Goal: Transaction & Acquisition: Book appointment/travel/reservation

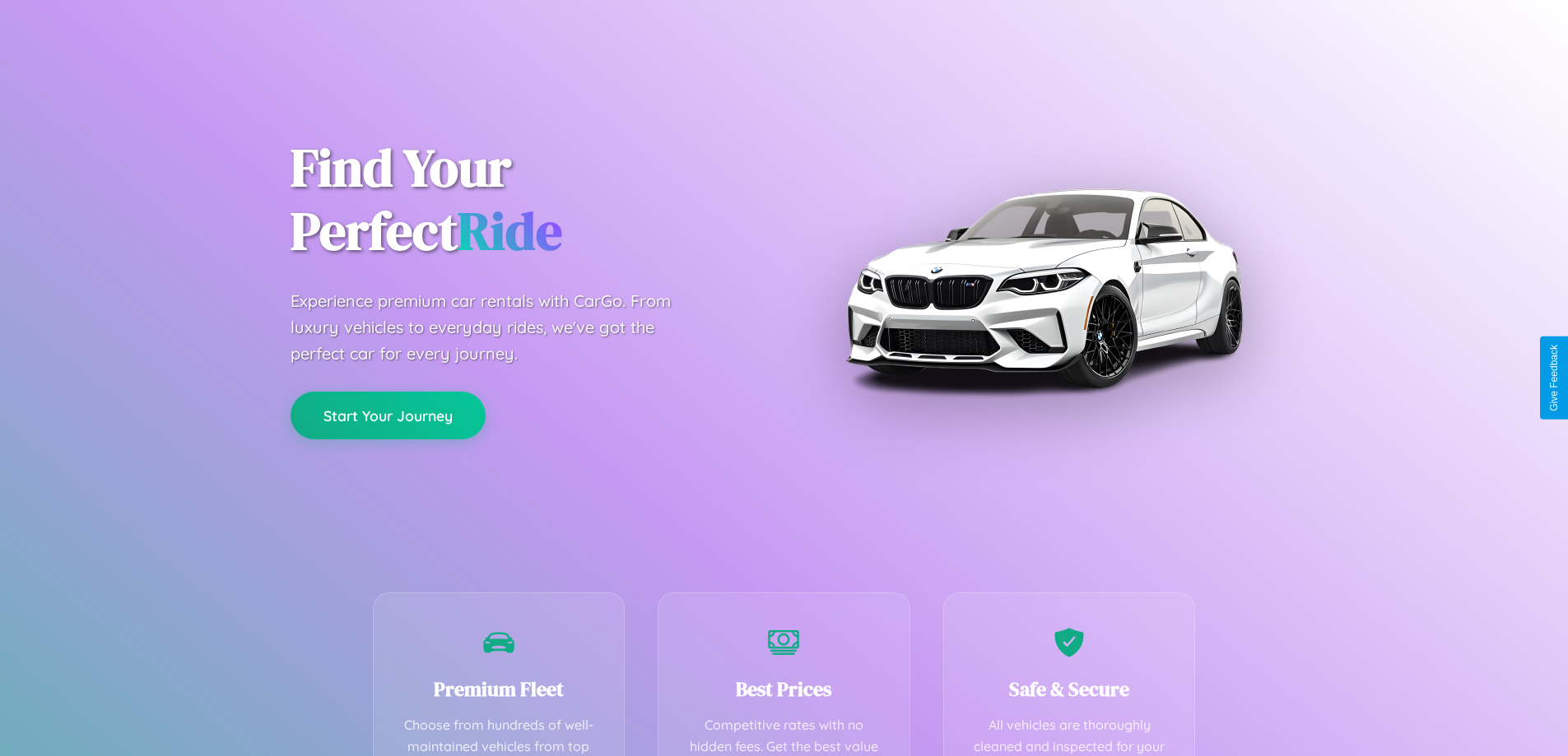
scroll to position [480, 0]
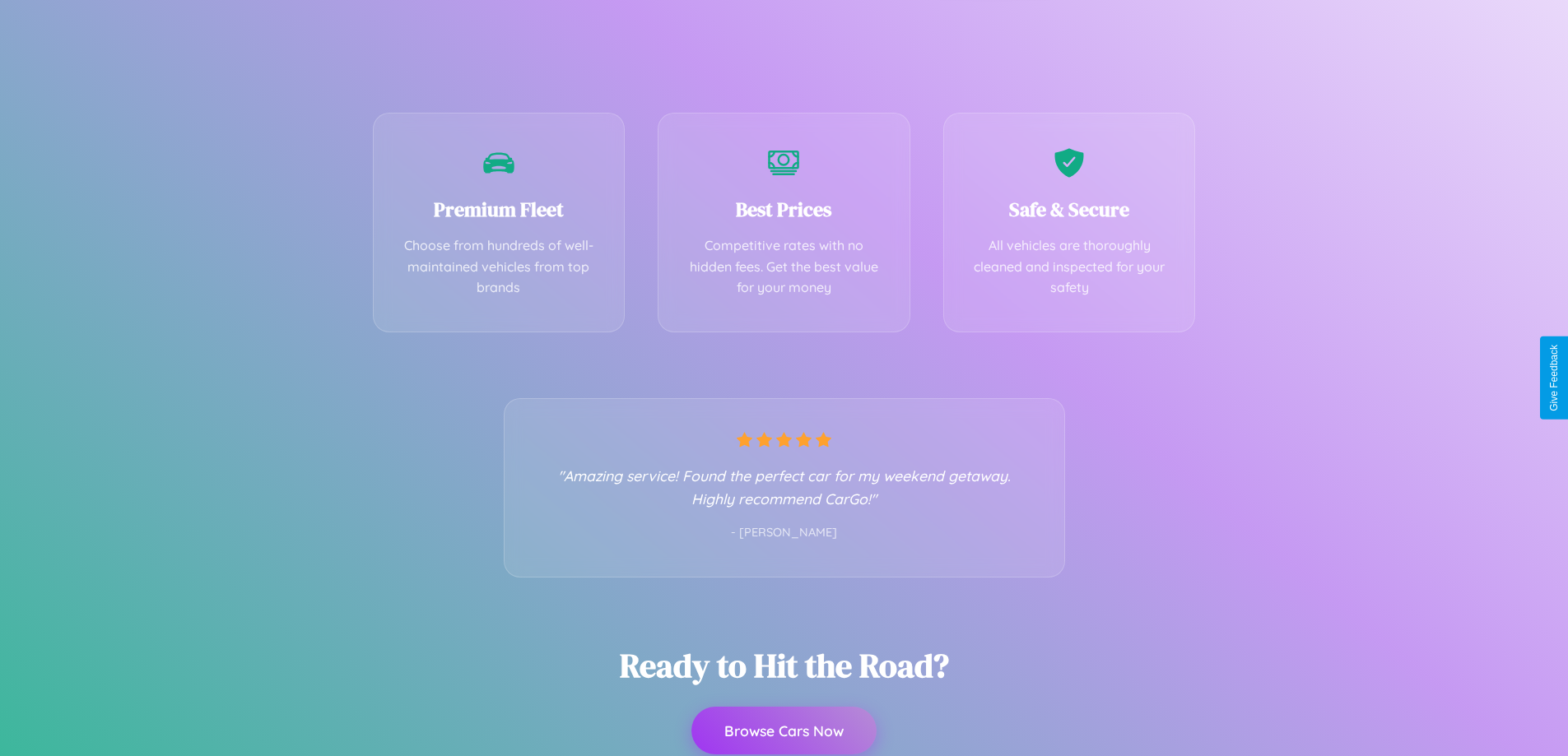
click at [784, 730] on button "Browse Cars Now" at bounding box center [784, 731] width 185 height 48
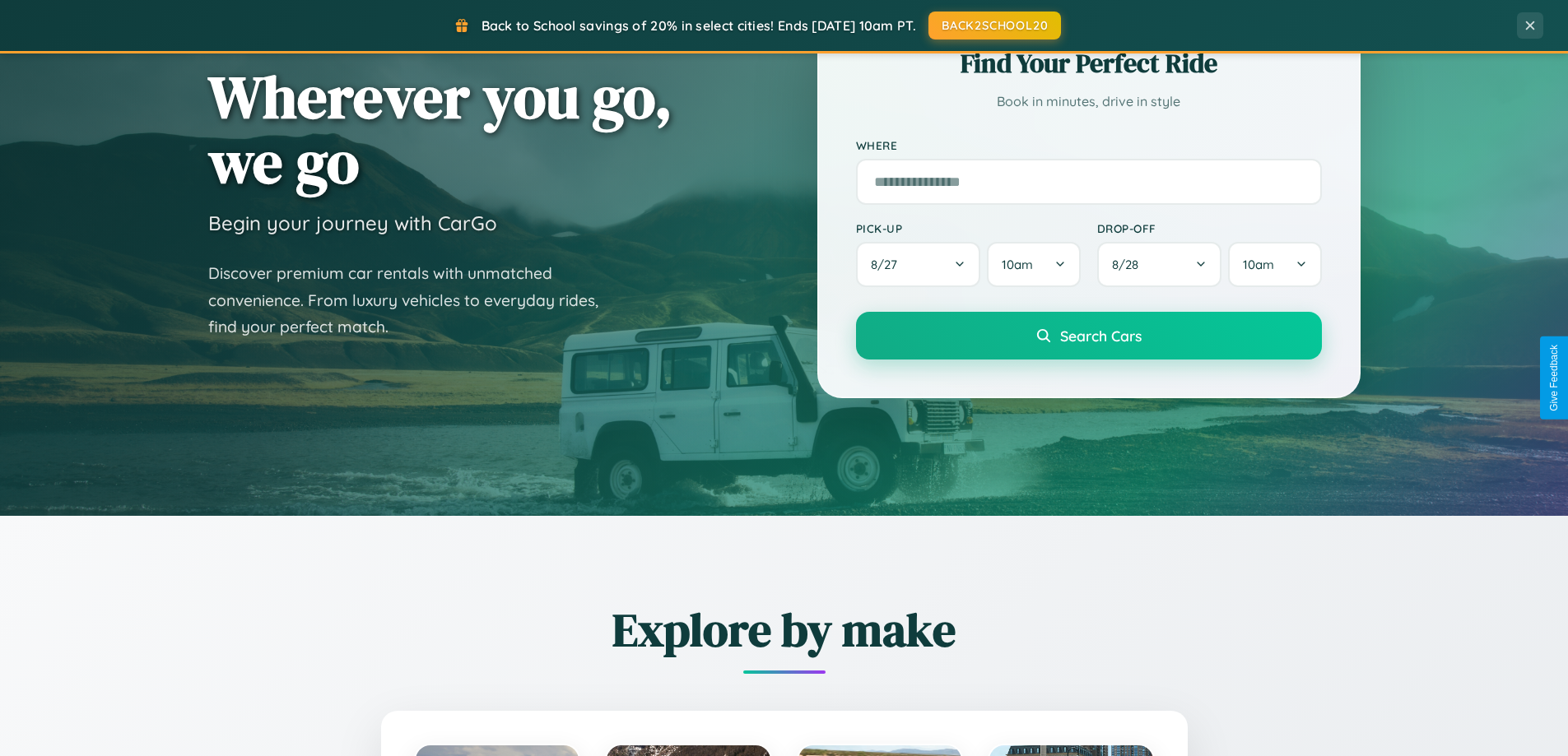
scroll to position [709, 0]
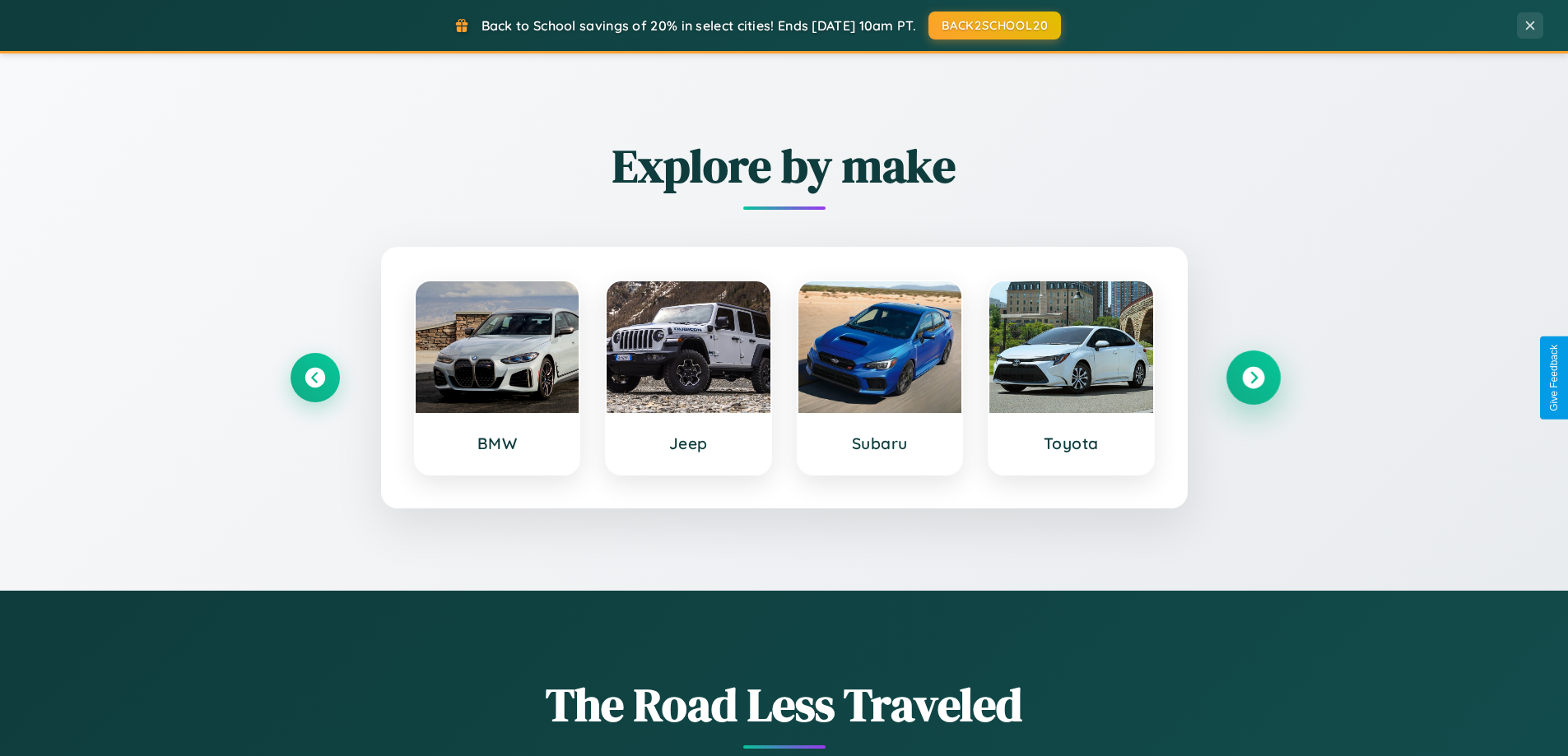
click at [1253, 378] on icon at bounding box center [1253, 378] width 22 height 22
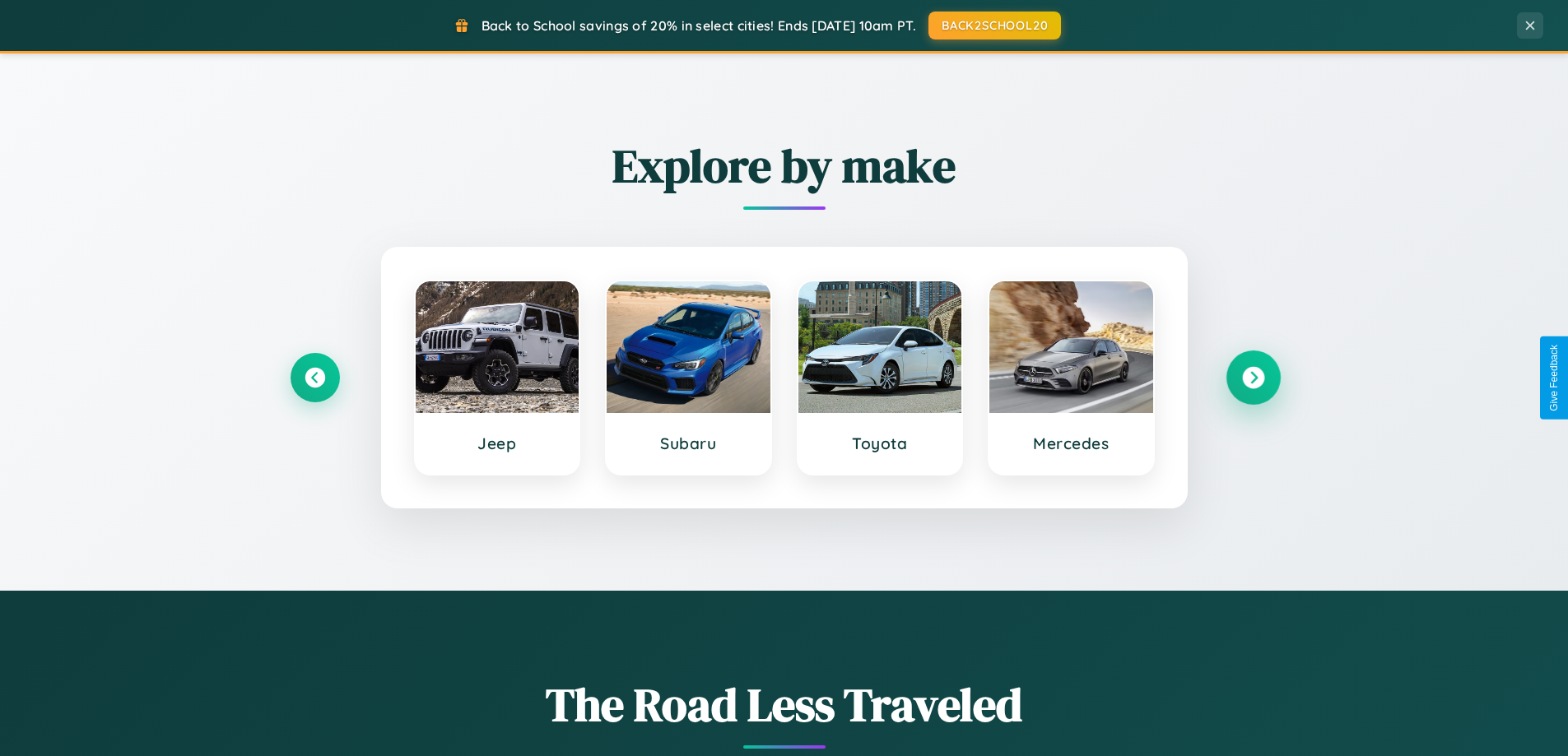
click at [1253, 378] on icon at bounding box center [1253, 378] width 22 height 22
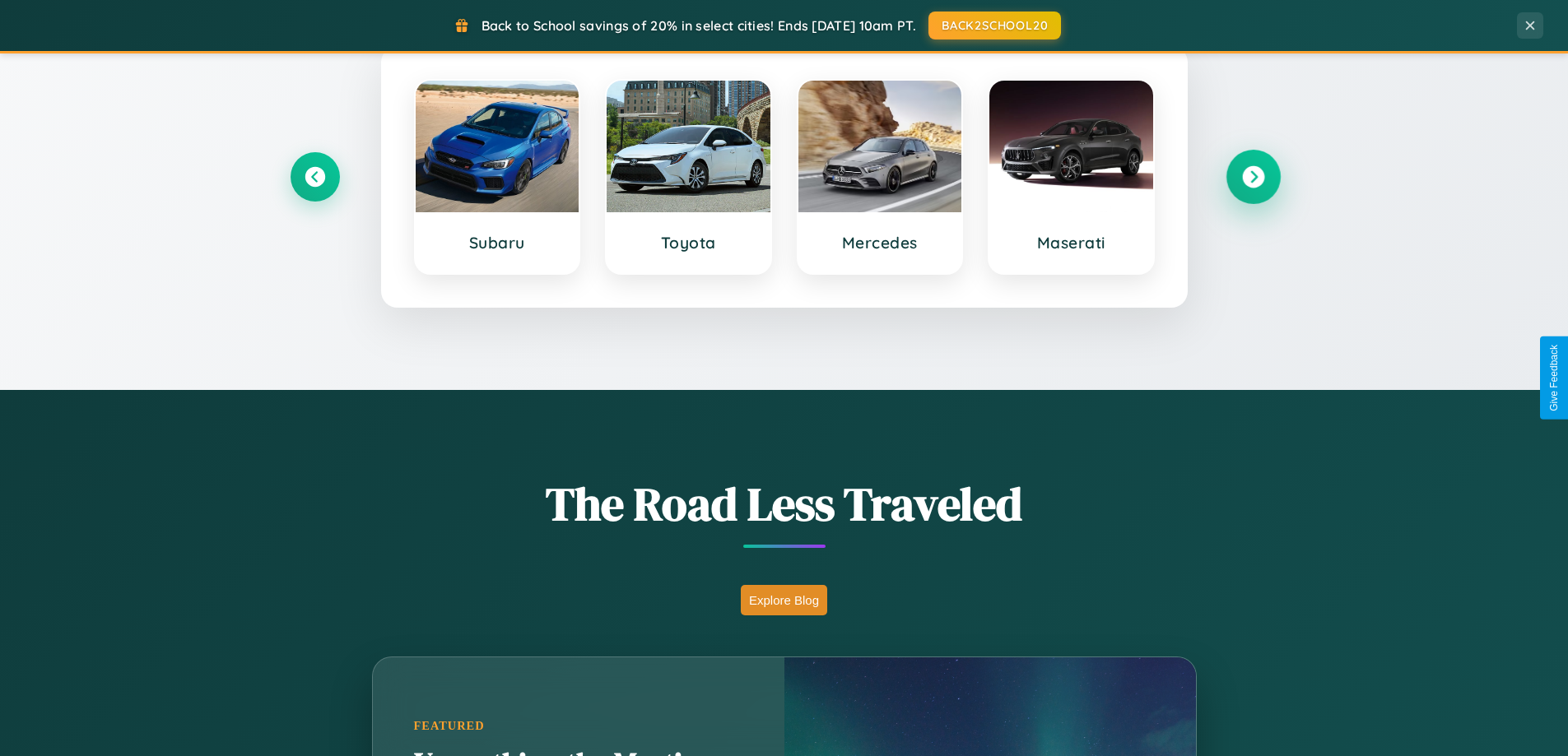
scroll to position [1132, 0]
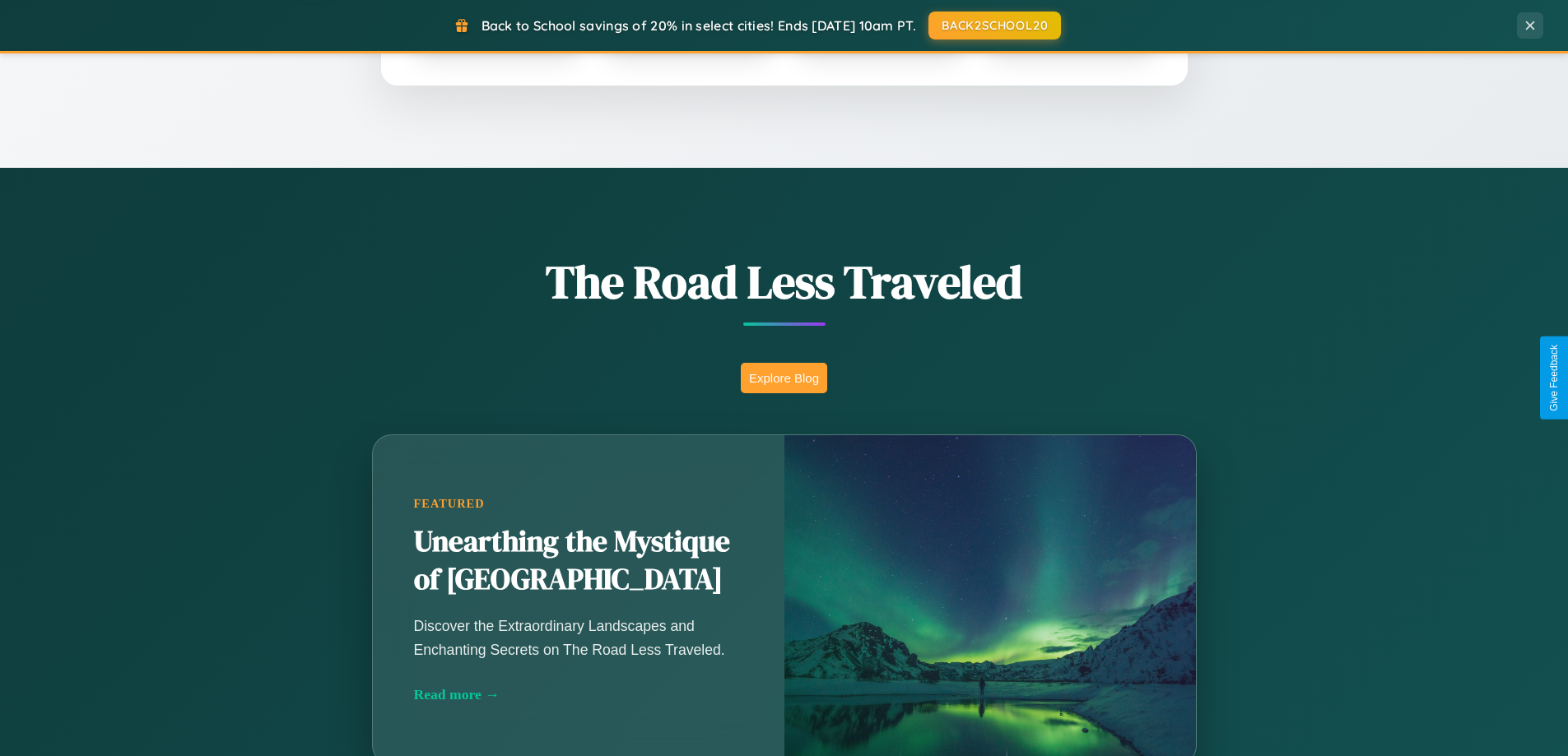
click at [784, 378] on button "Explore Blog" at bounding box center [784, 378] width 86 height 31
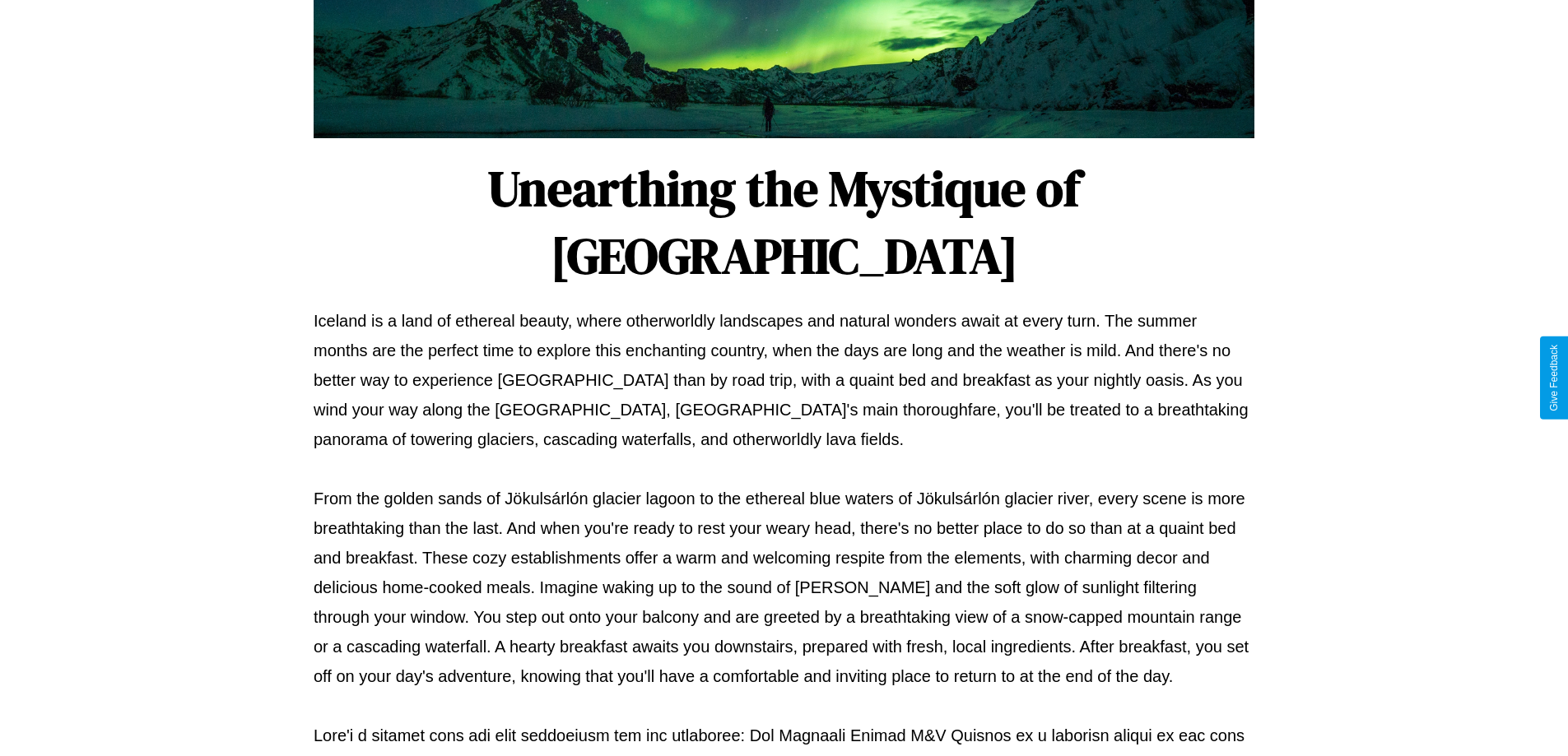
scroll to position [532, 0]
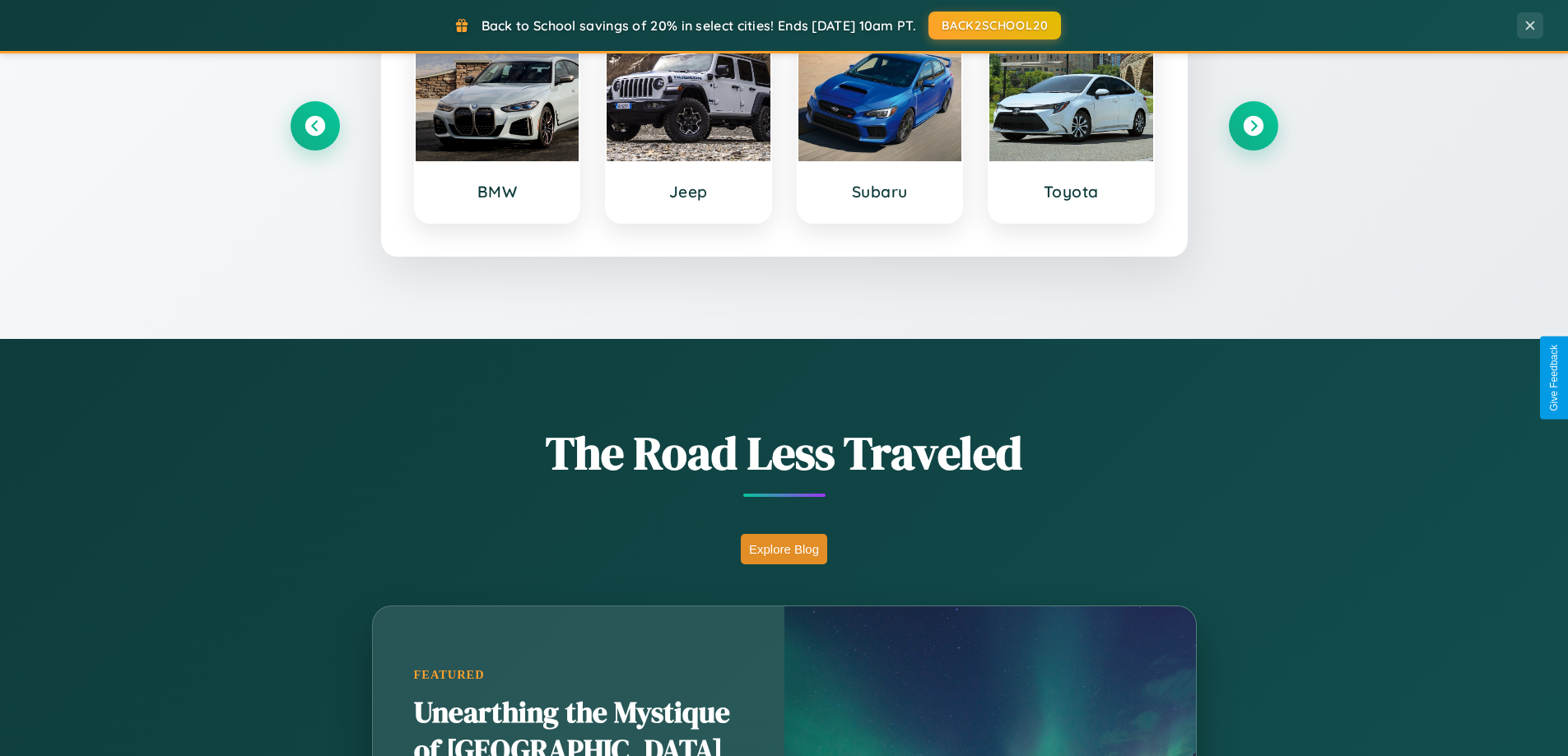
scroll to position [49, 0]
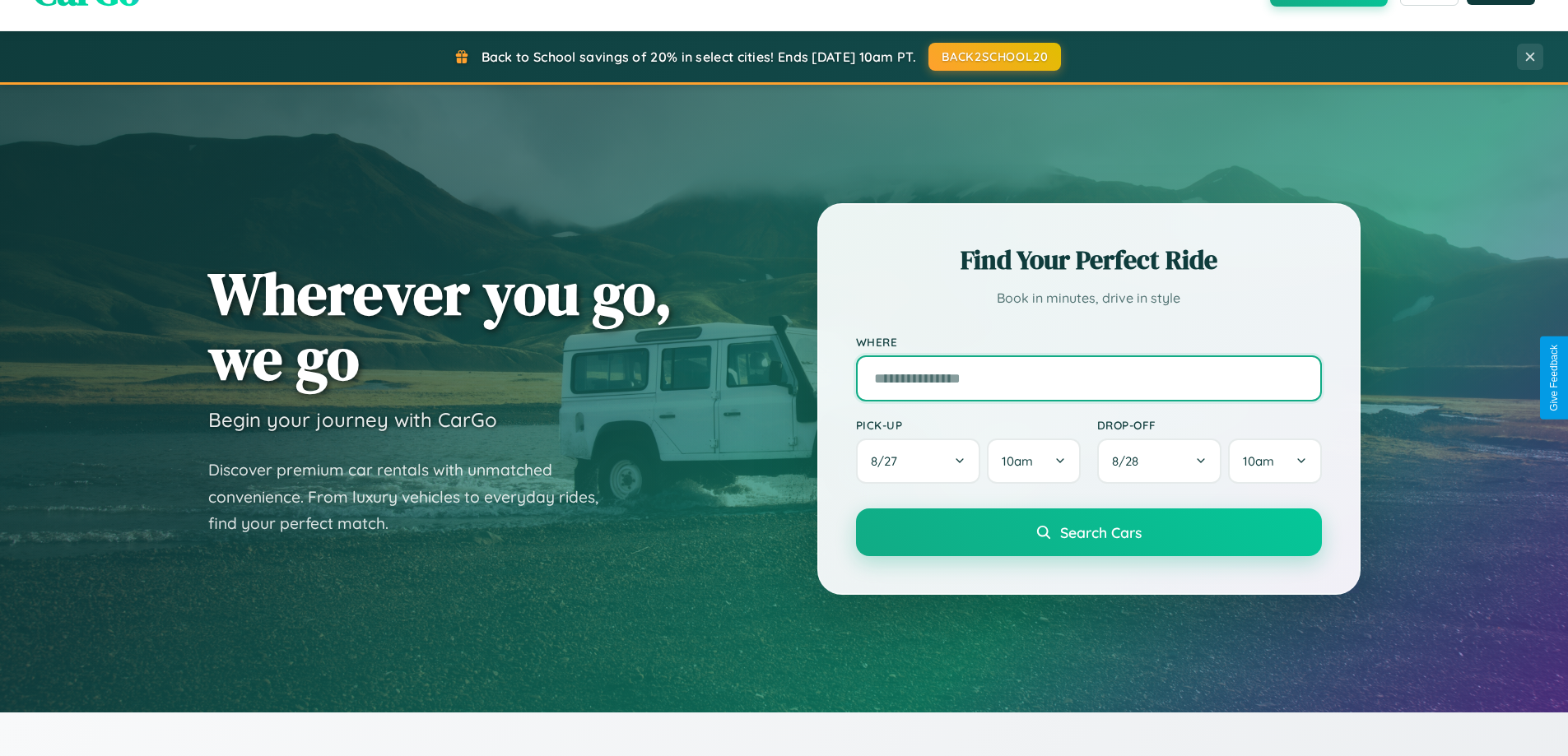
click at [1088, 378] on input "text" at bounding box center [1089, 379] width 466 height 46
type input "*****"
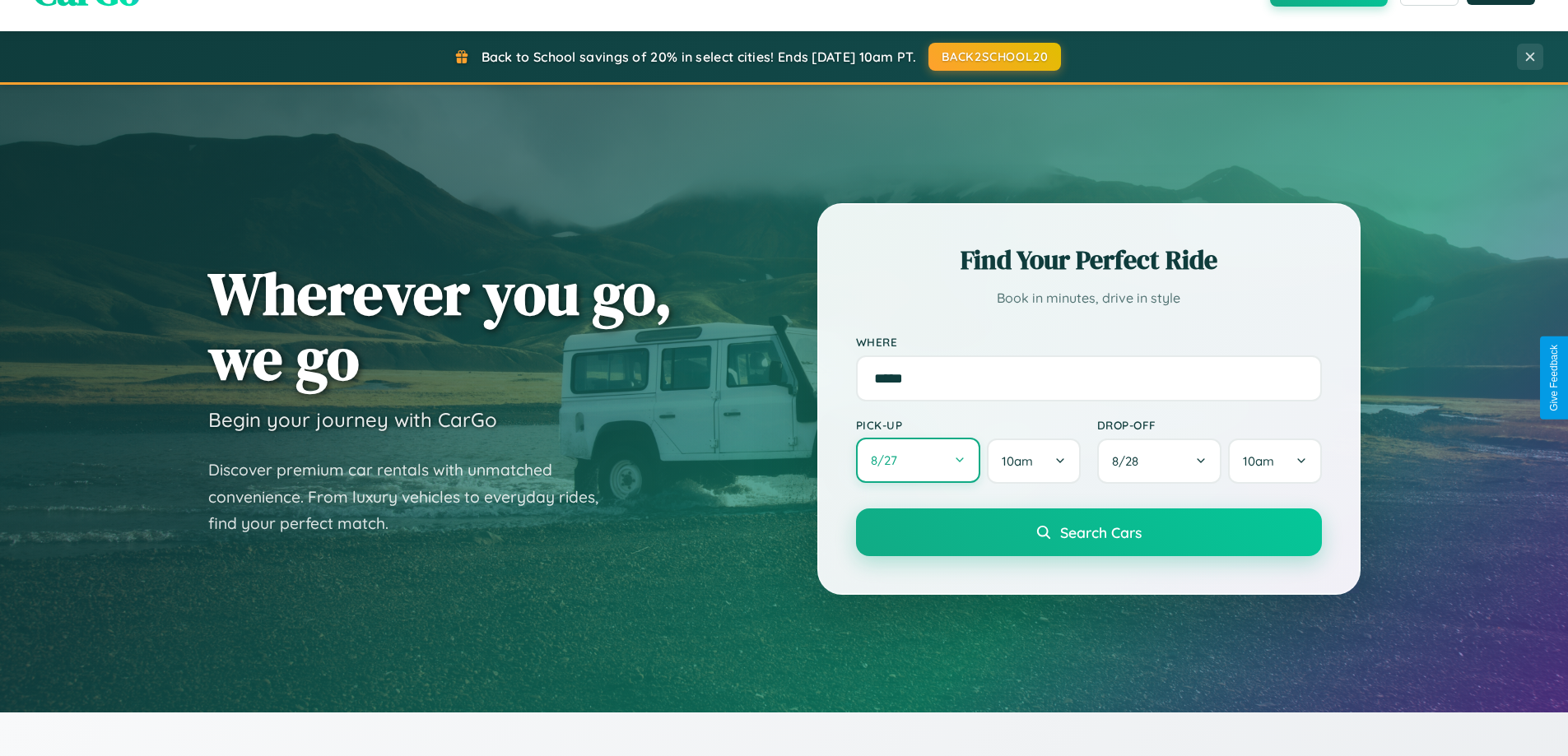
click at [918, 461] on button "8 / 27" at bounding box center [918, 460] width 125 height 45
select select "*"
select select "****"
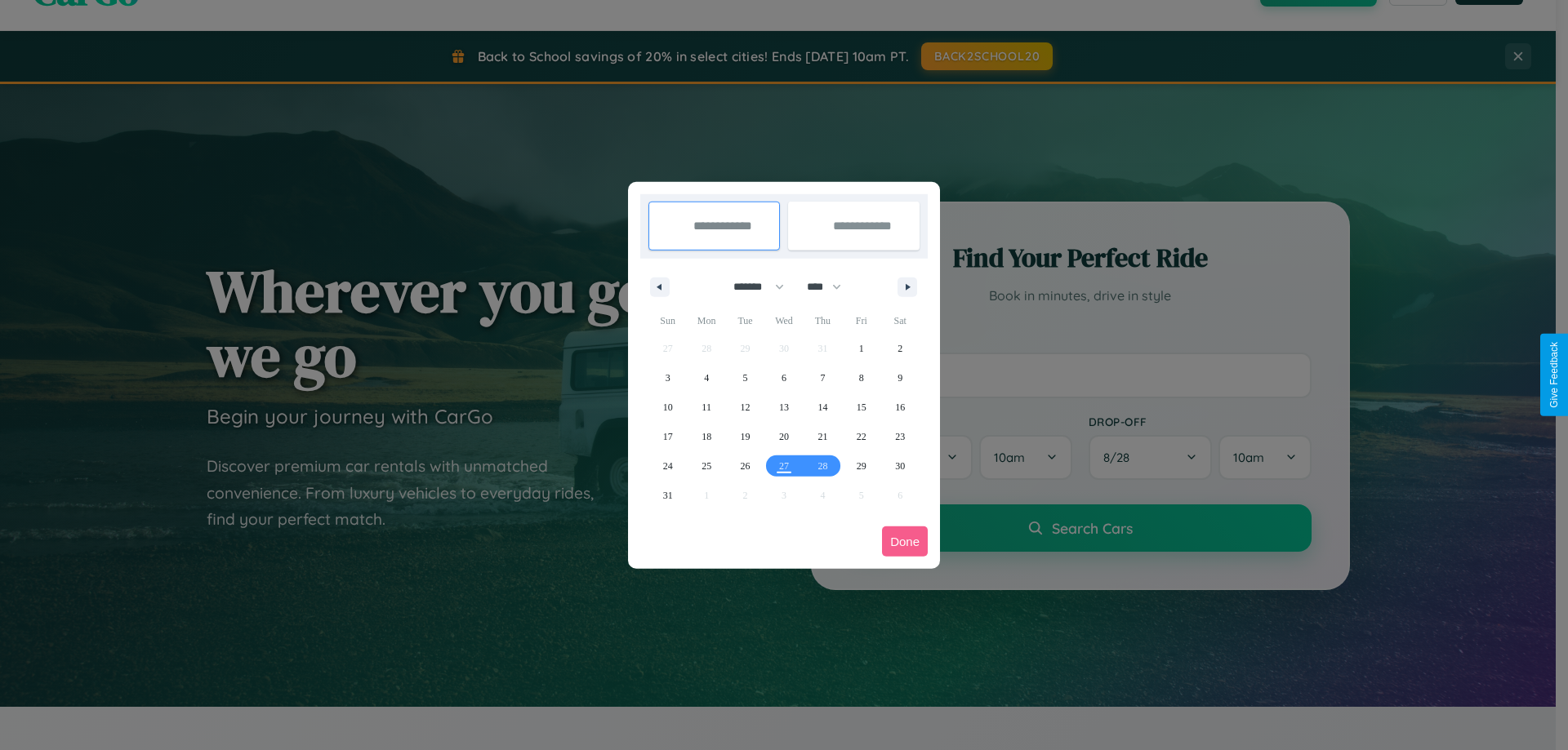
drag, startPoint x: 751, startPoint y: 287, endPoint x: 784, endPoint y: 328, distance: 52.6
click at [751, 287] on select "******* ******** ***** ***** *** **** **** ****** ********* ******* ******** **…" at bounding box center [756, 287] width 69 height 27
select select "*"
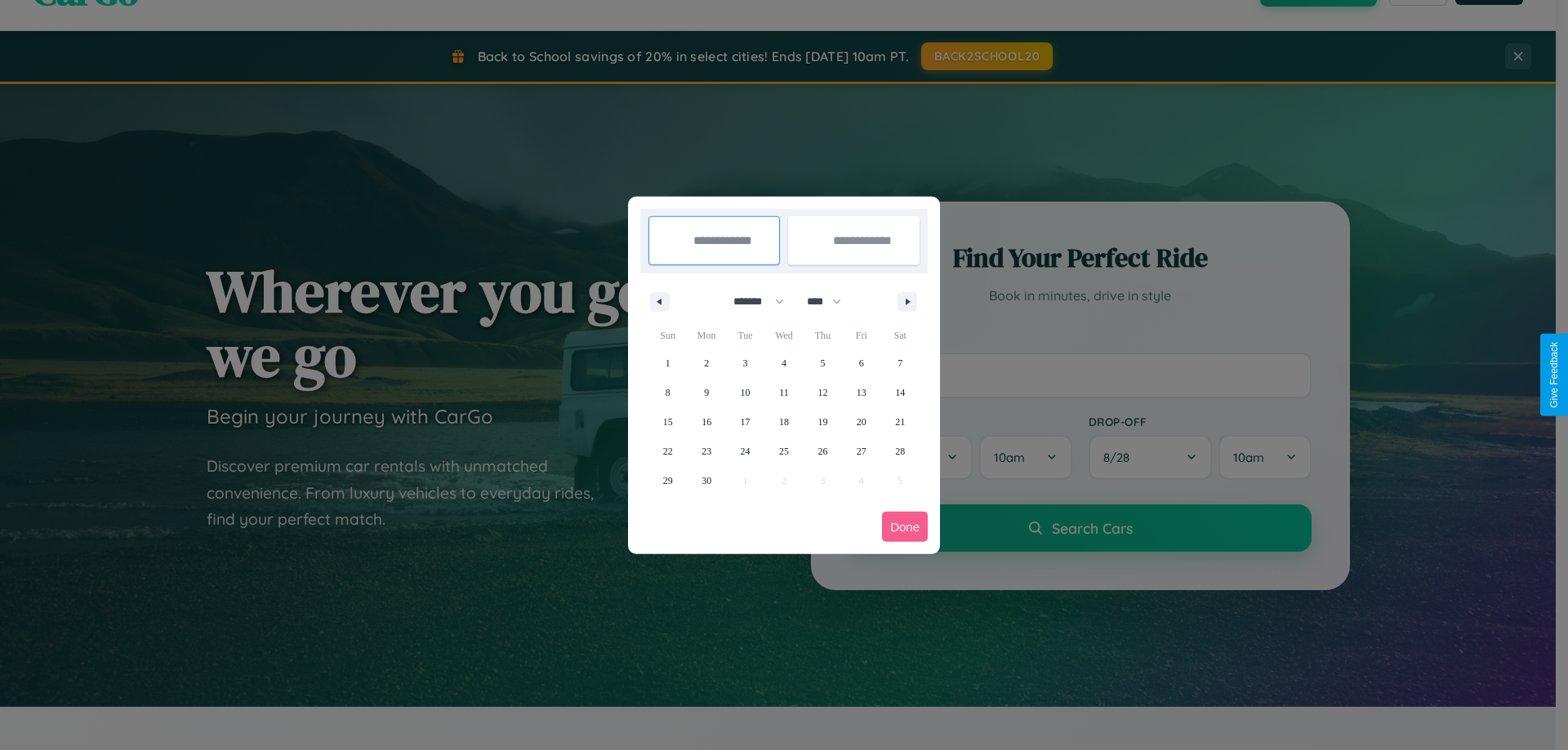
drag, startPoint x: 831, startPoint y: 301, endPoint x: 784, endPoint y: 328, distance: 54.2
click at [831, 301] on select "**** **** **** **** **** **** **** **** **** **** **** **** **** **** **** ****…" at bounding box center [823, 301] width 49 height 27
select select "****"
click at [706, 362] on span "1" at bounding box center [706, 363] width 5 height 30
type input "**********"
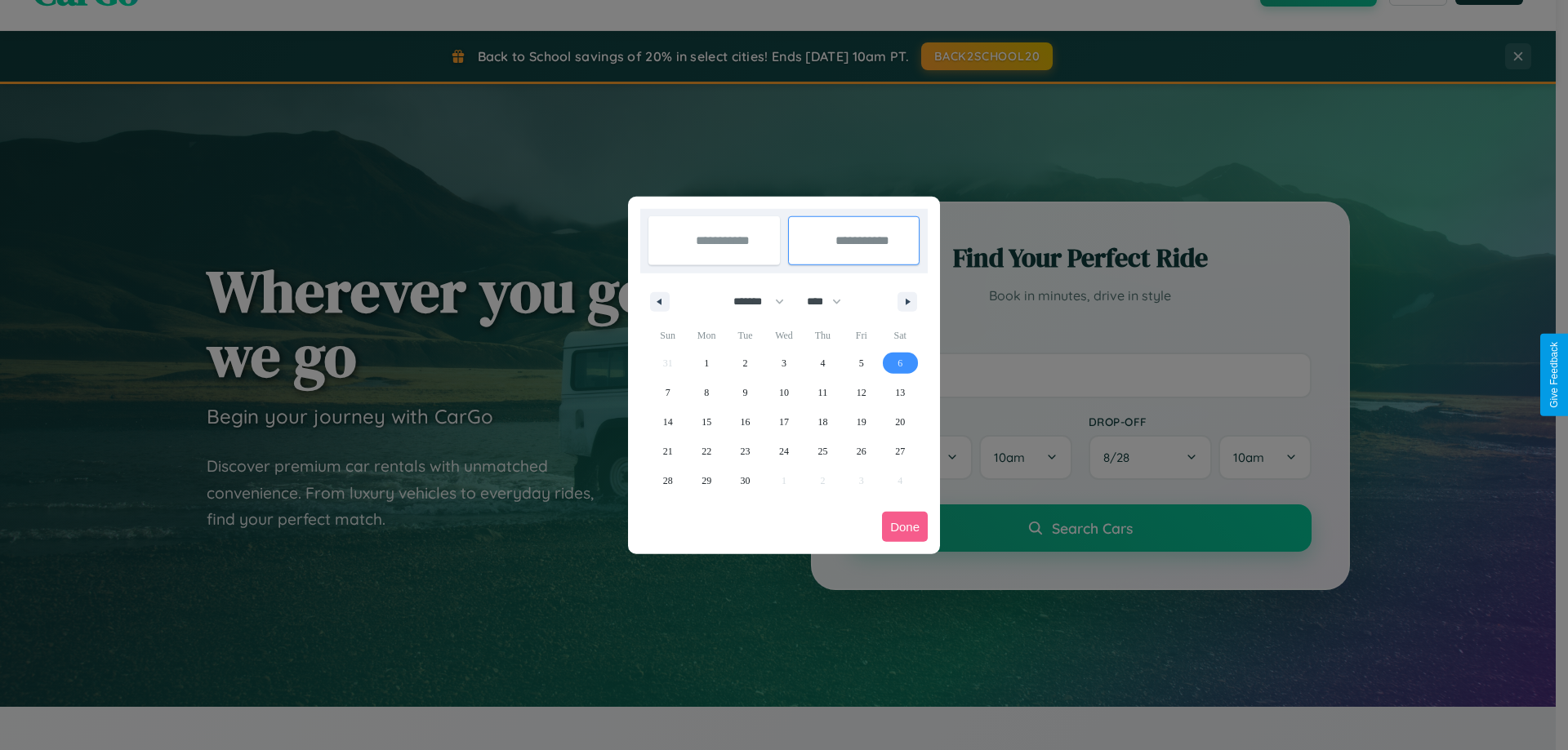
click at [900, 362] on span "6" at bounding box center [900, 363] width 5 height 30
type input "**********"
click at [905, 527] on button "Done" at bounding box center [905, 527] width 46 height 30
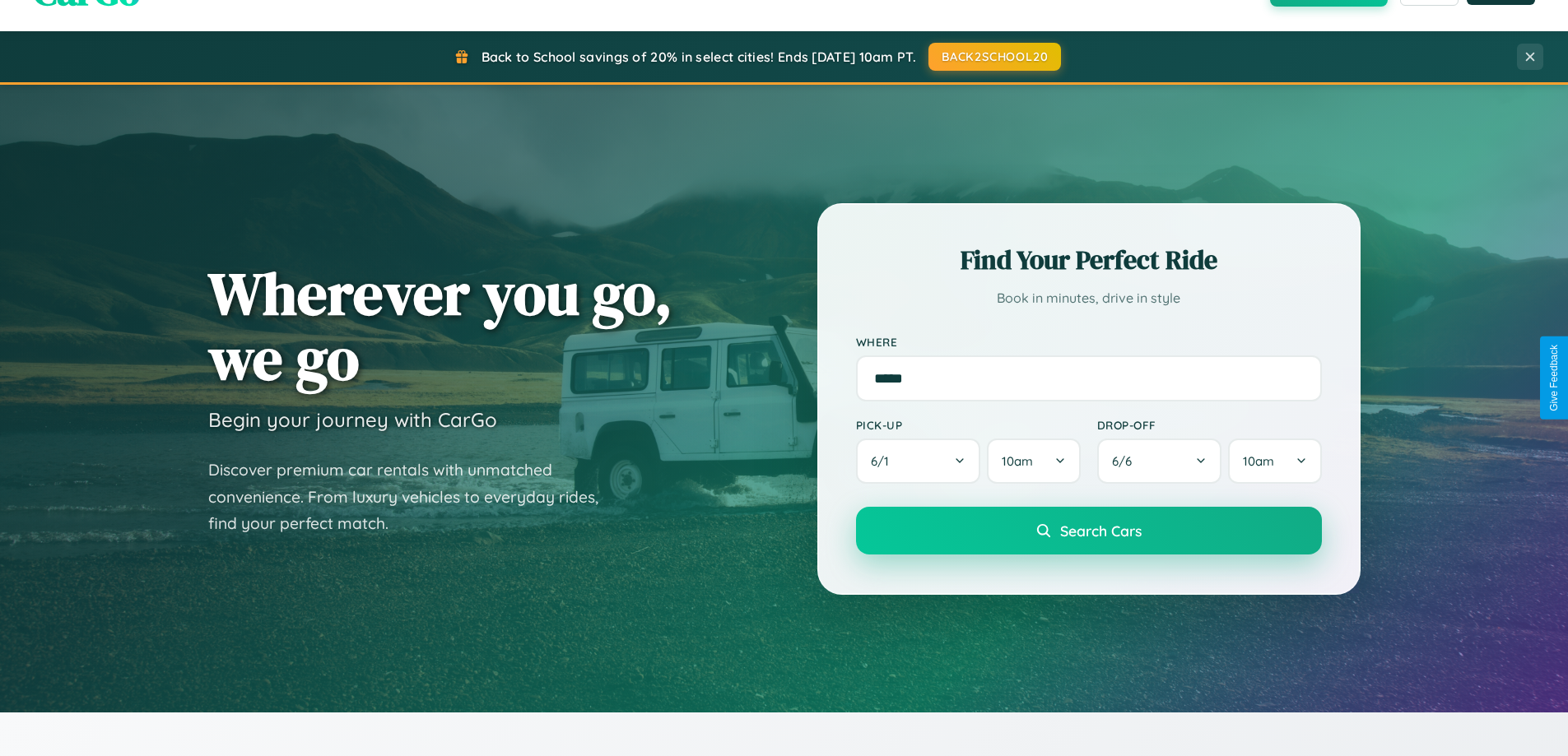
click at [1088, 531] on span "Search Cars" at bounding box center [1100, 530] width 81 height 18
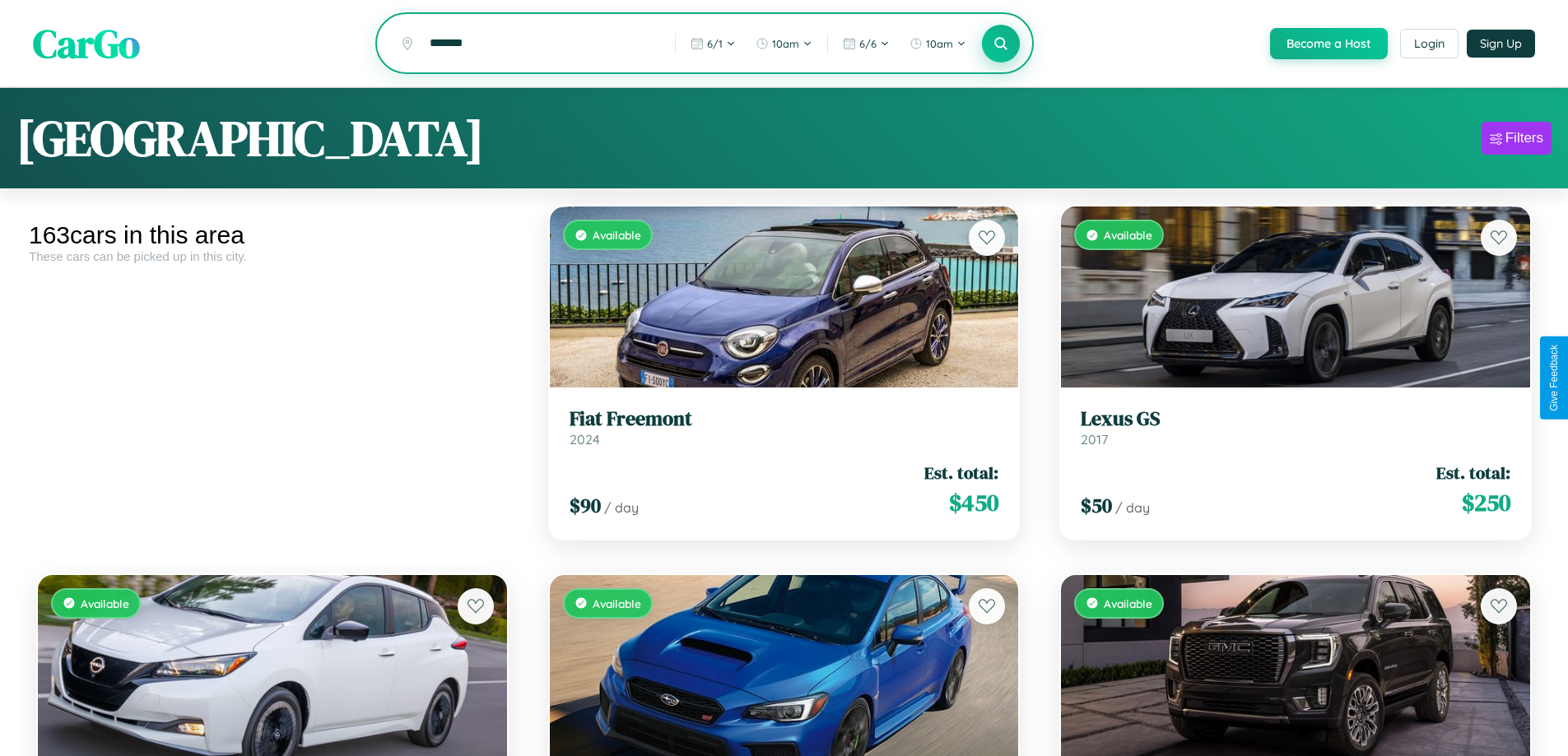
click at [1000, 44] on icon at bounding box center [1001, 43] width 15 height 15
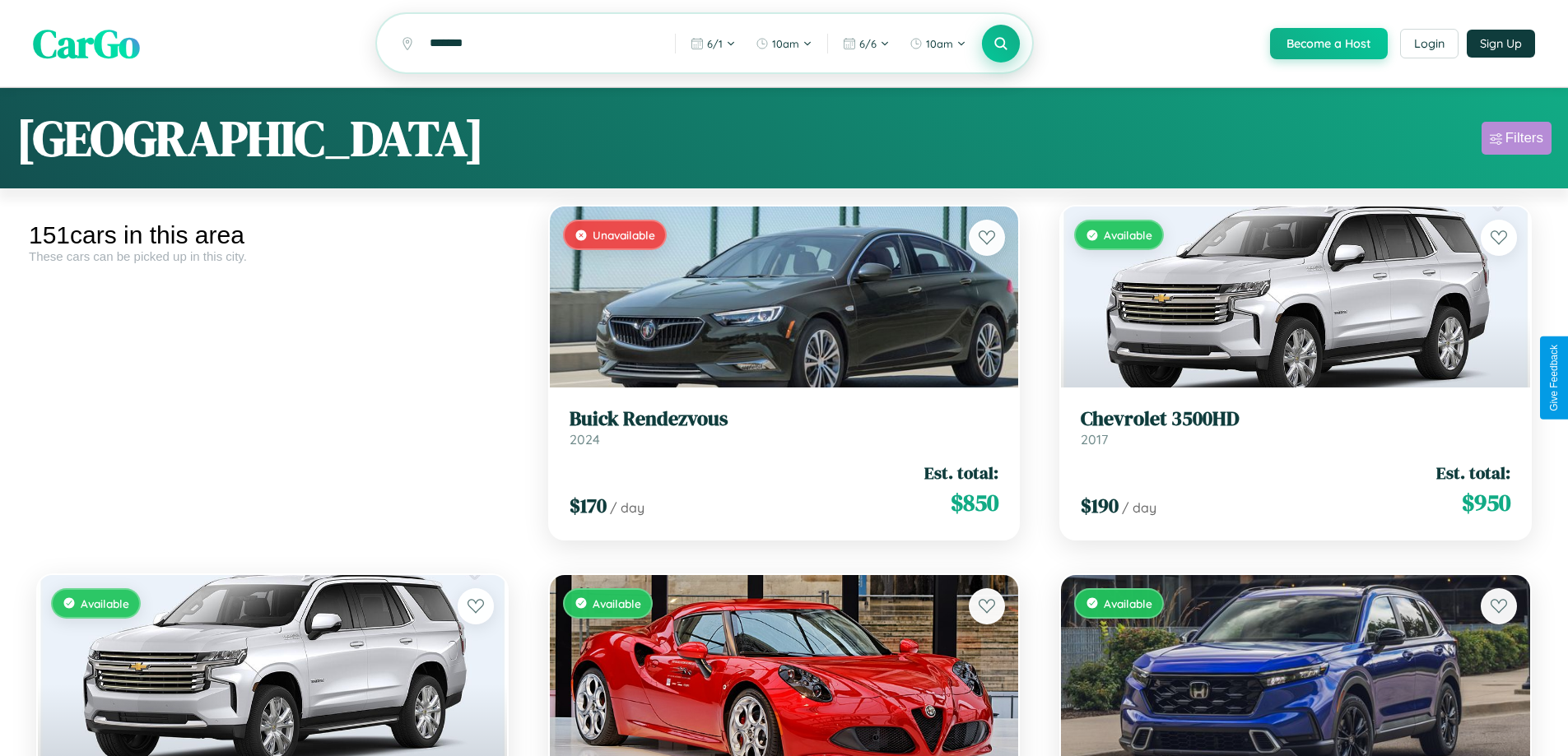
click at [1517, 141] on div "Filters" at bounding box center [1524, 137] width 38 height 16
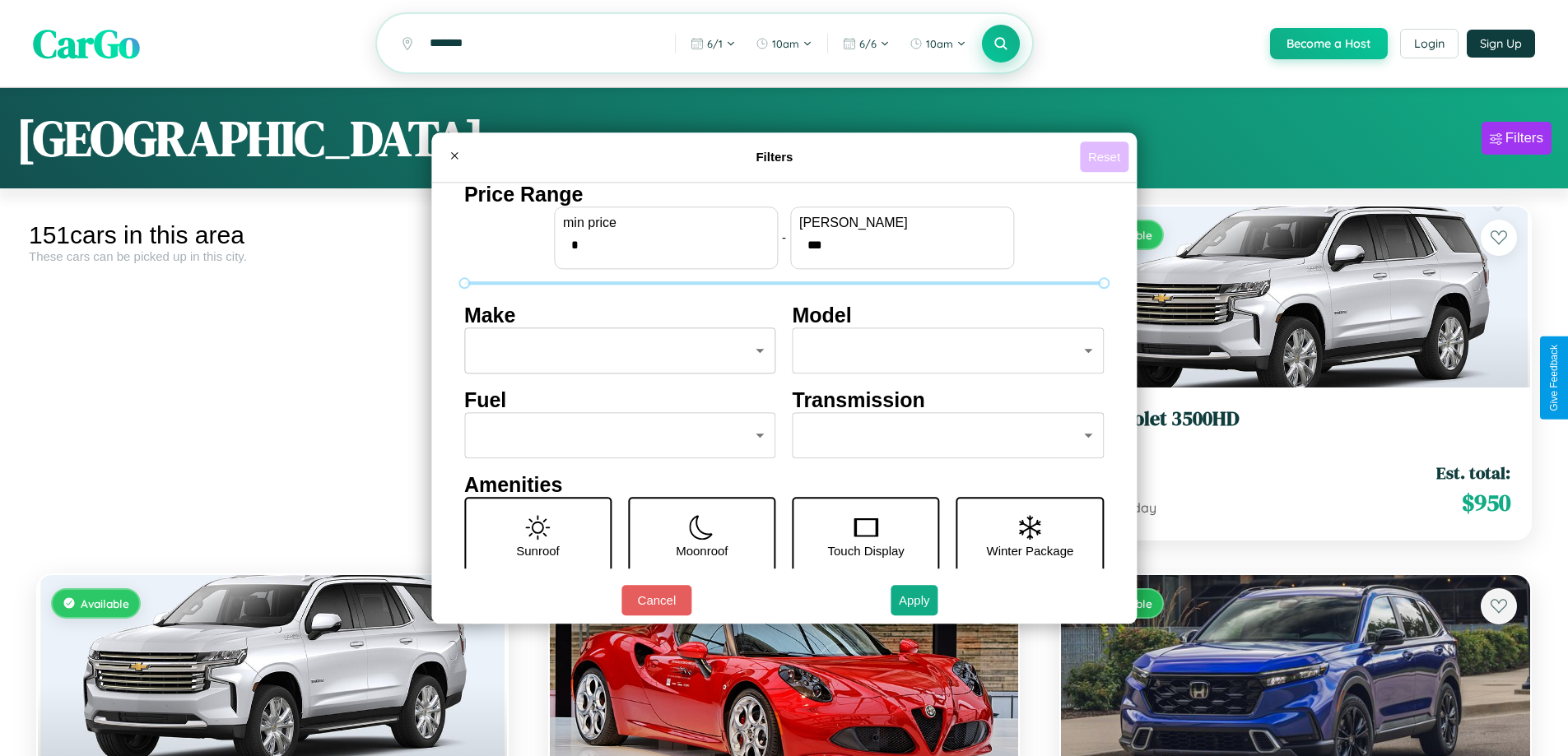
click at [1106, 156] on button "Reset" at bounding box center [1104, 157] width 49 height 31
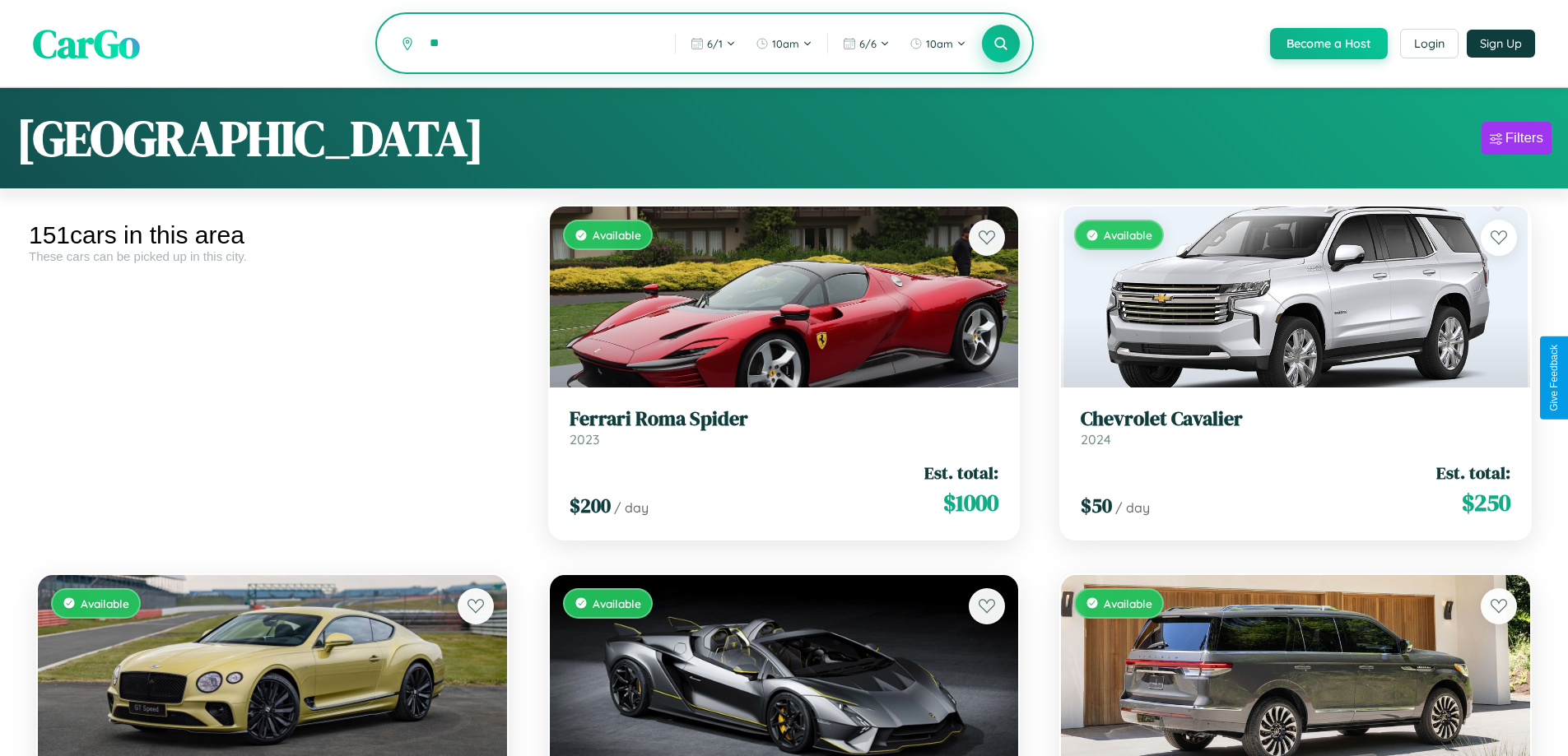
type input "*"
type input "*********"
click at [1000, 44] on icon at bounding box center [1001, 43] width 15 height 15
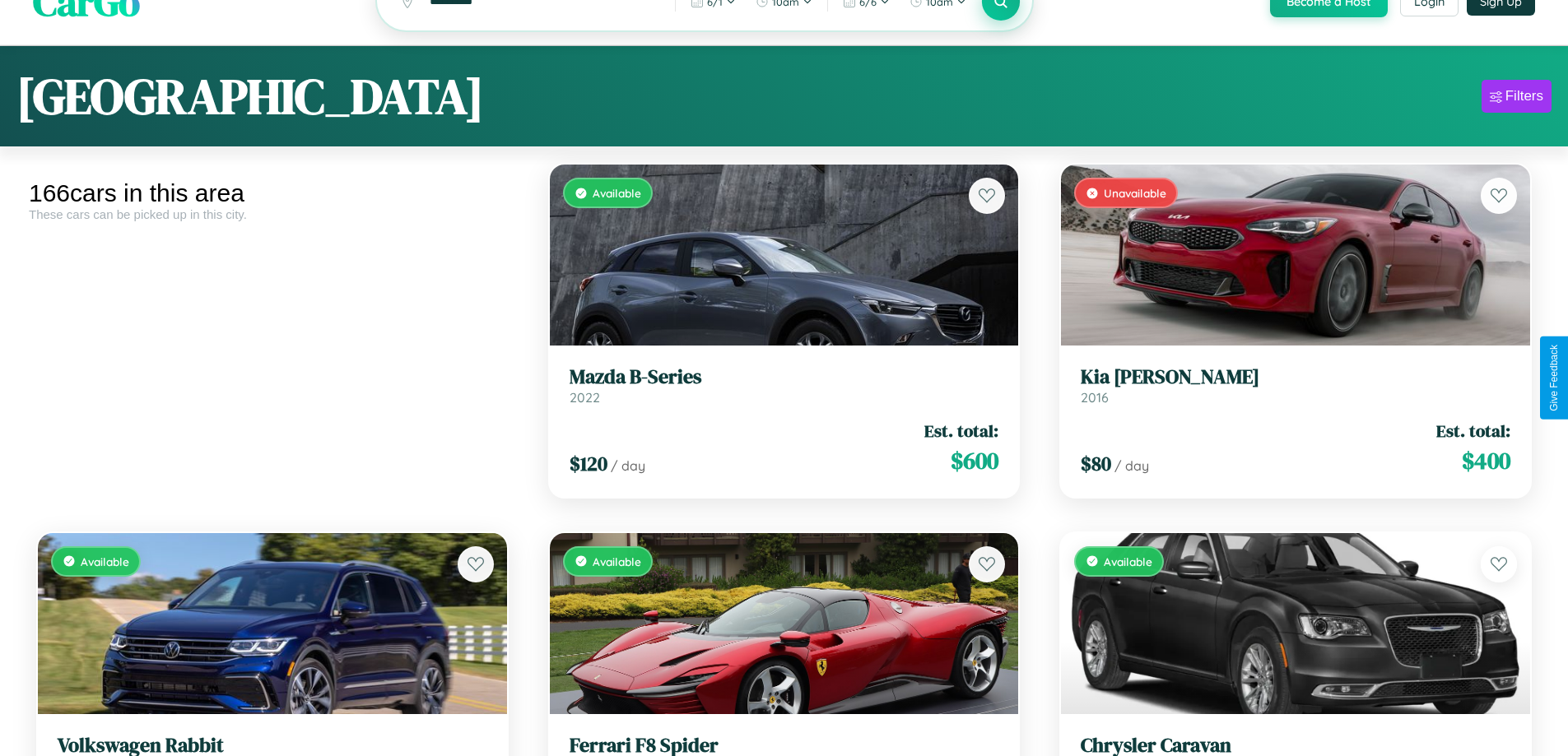
scroll to position [100, 0]
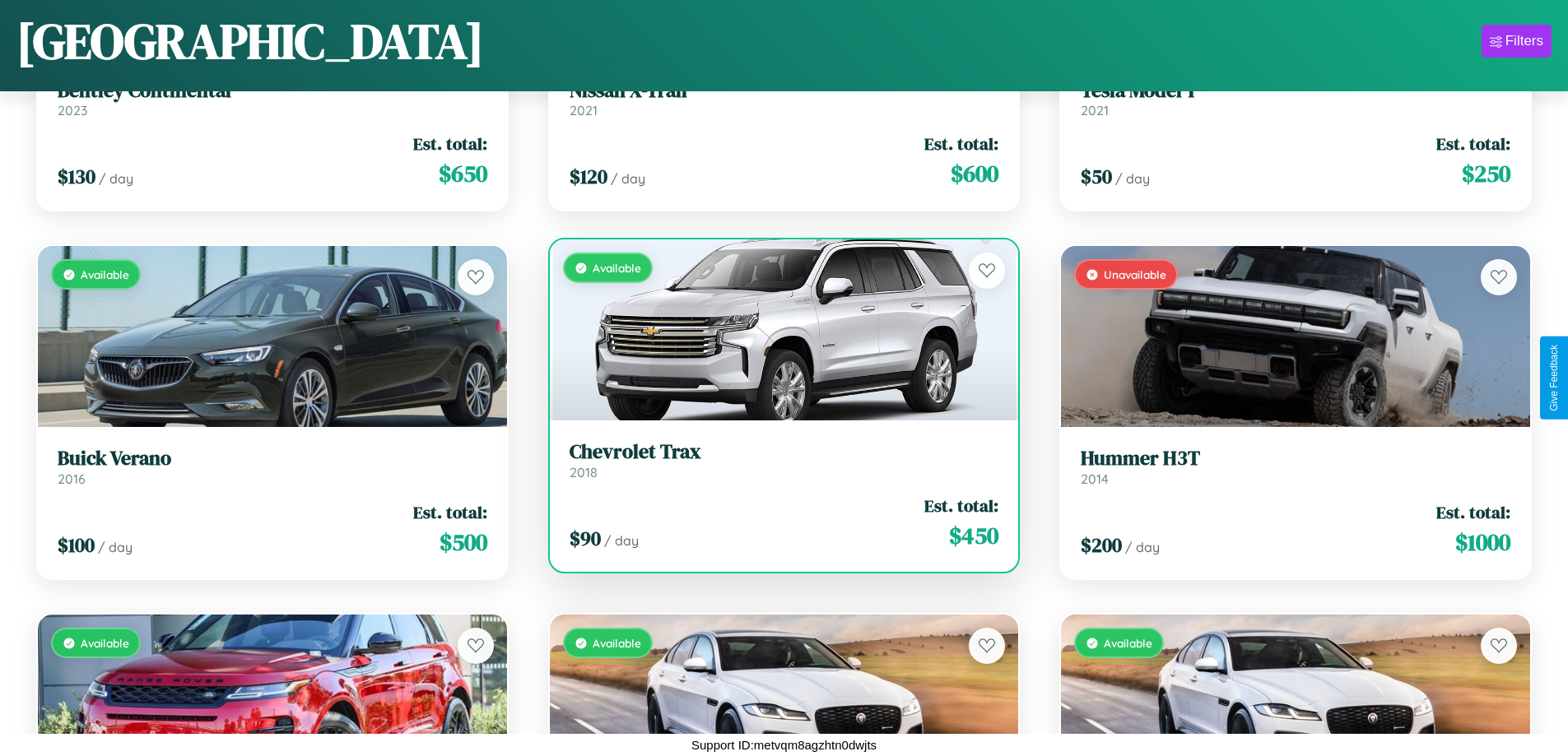
click at [777, 467] on link "Chevrolet Trax 2018" at bounding box center [784, 460] width 429 height 40
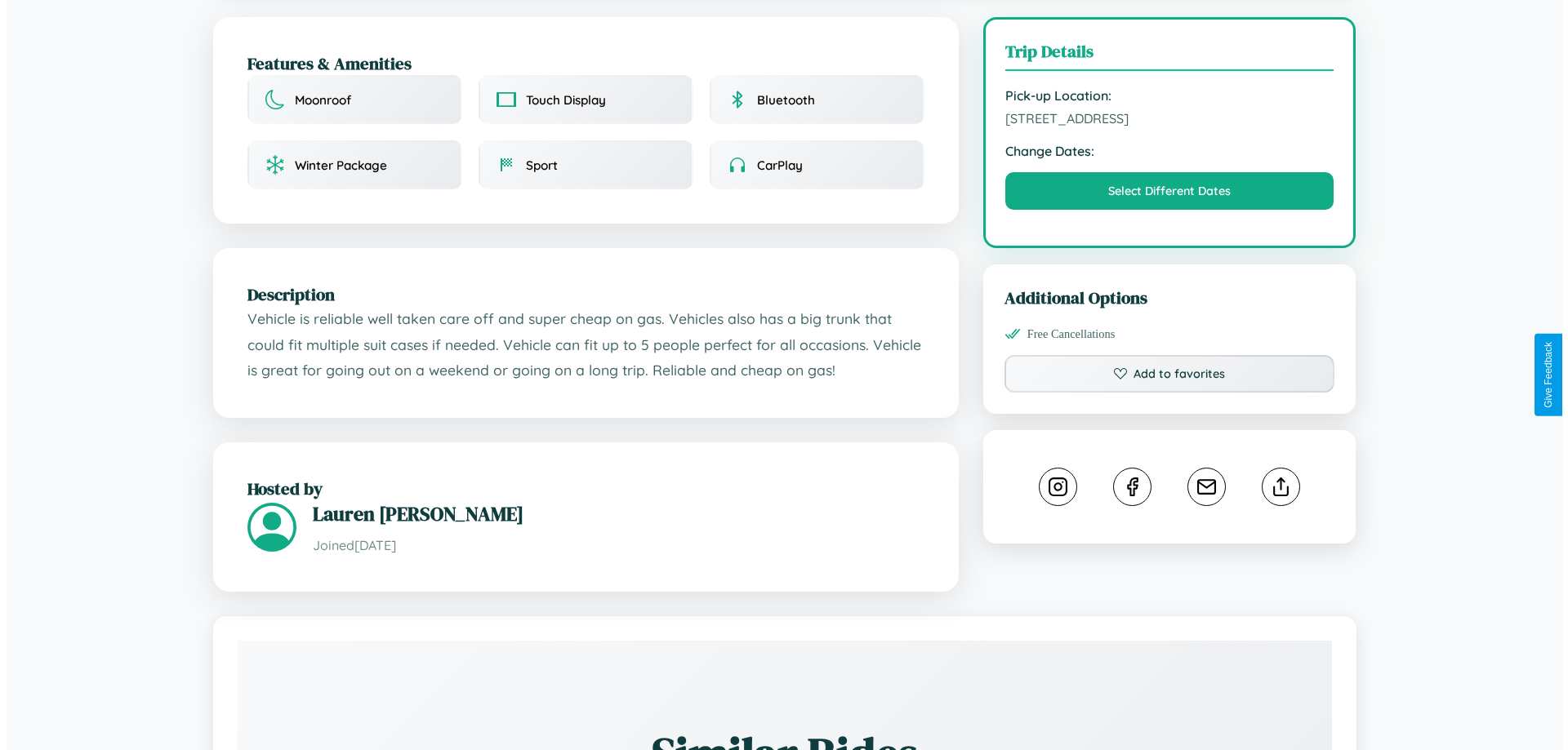
scroll to position [424, 0]
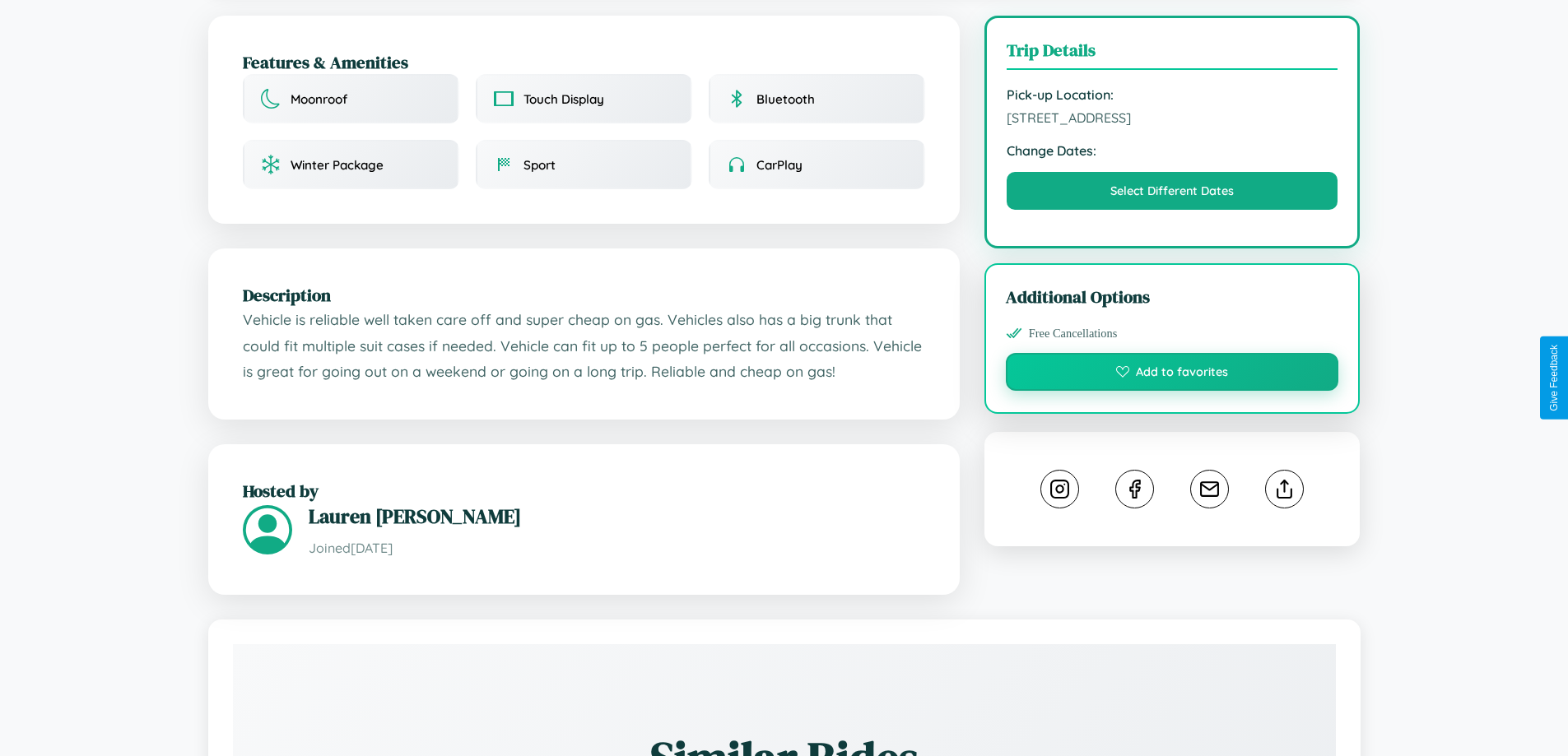
click at [1172, 375] on button "Add to favorites" at bounding box center [1173, 372] width 334 height 38
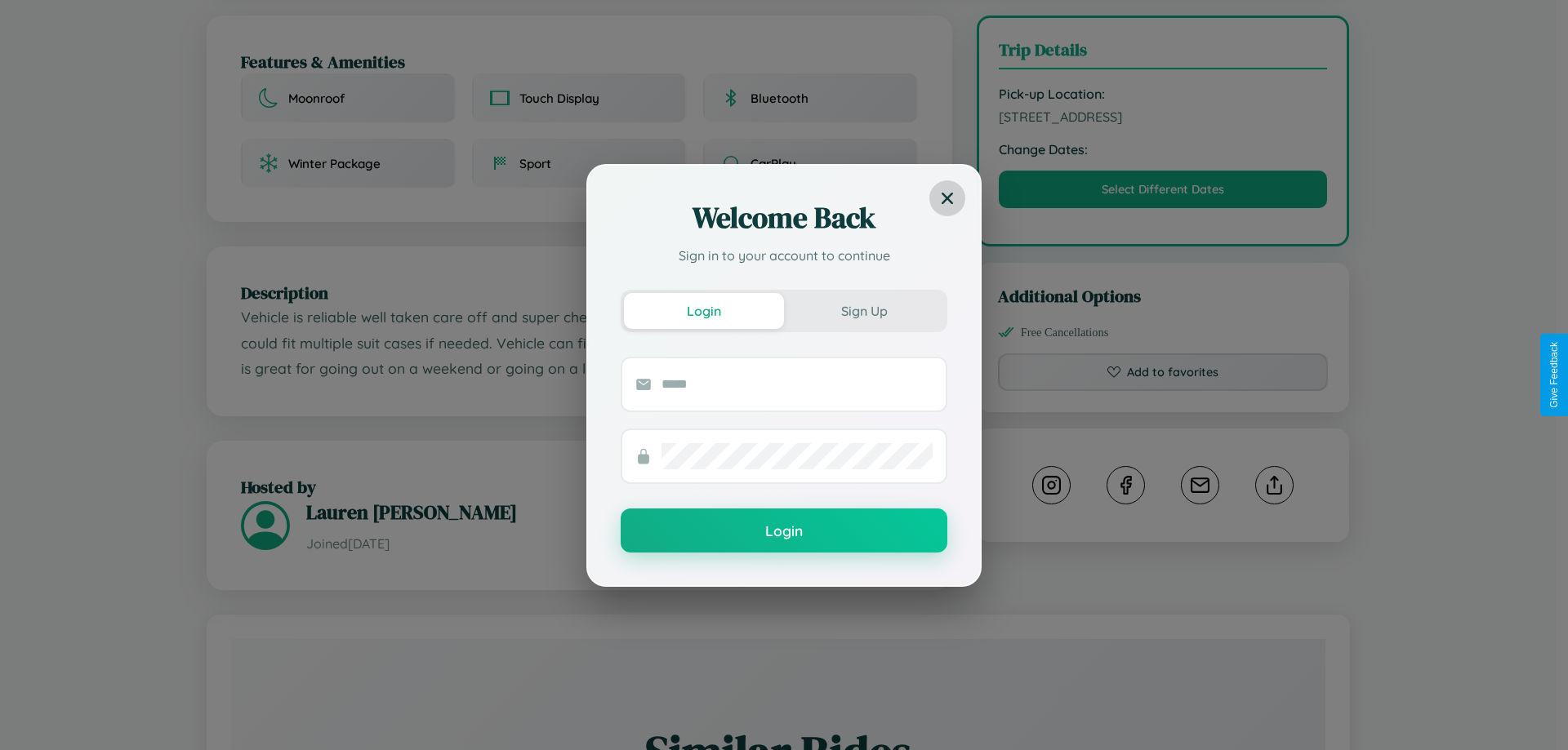
click at [947, 197] on icon at bounding box center [947, 198] width 12 height 12
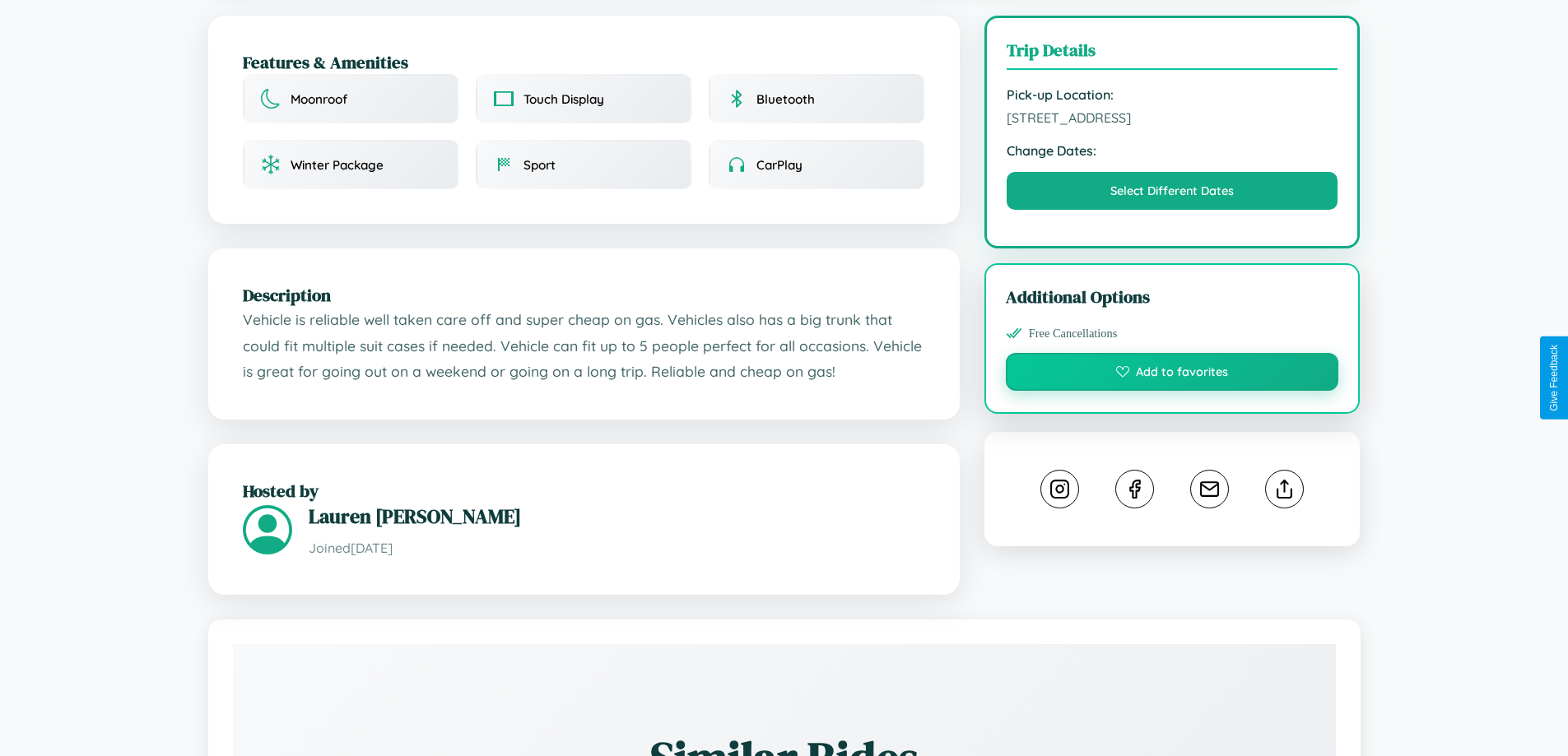
click at [1172, 375] on button "Add to favorites" at bounding box center [1173, 372] width 334 height 38
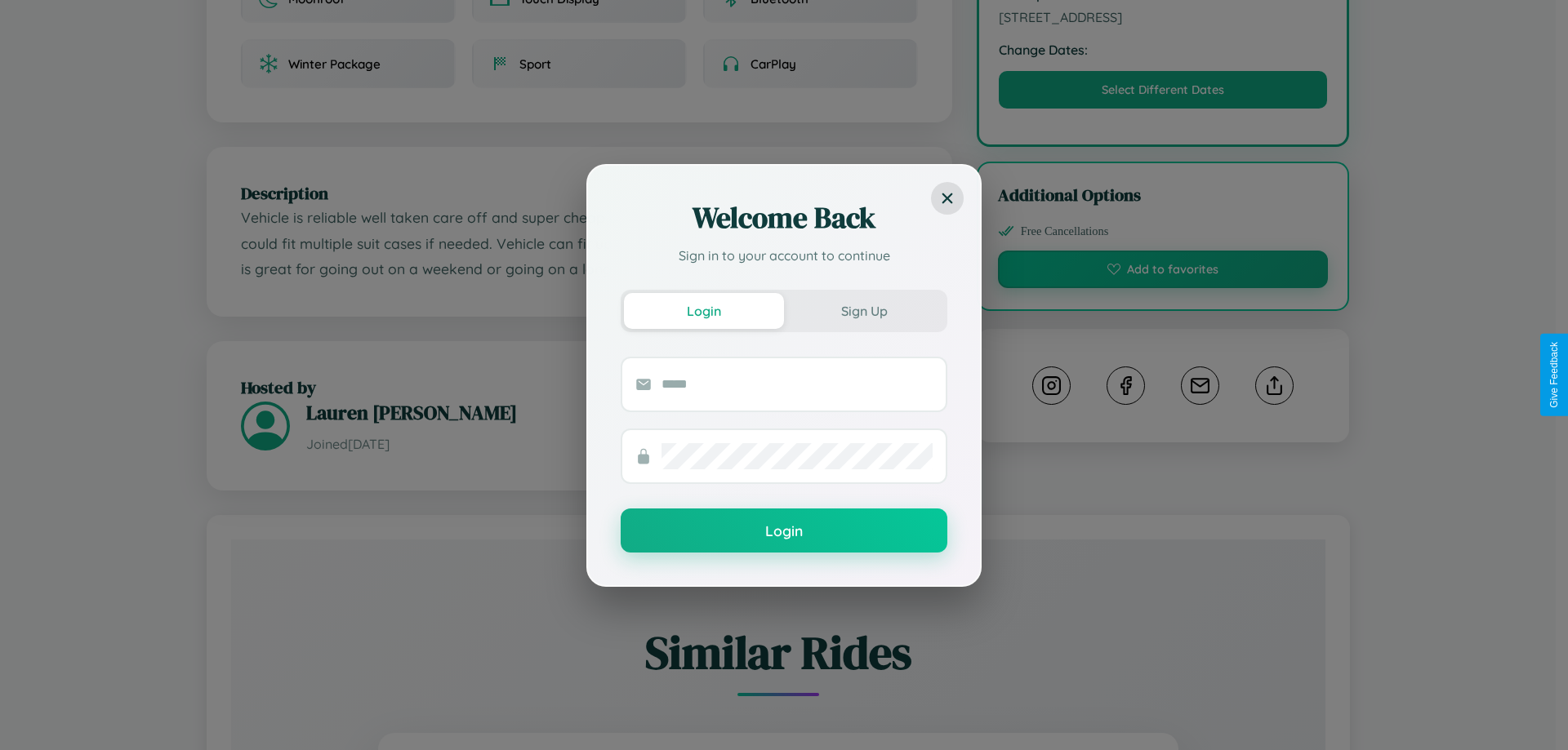
scroll to position [537, 0]
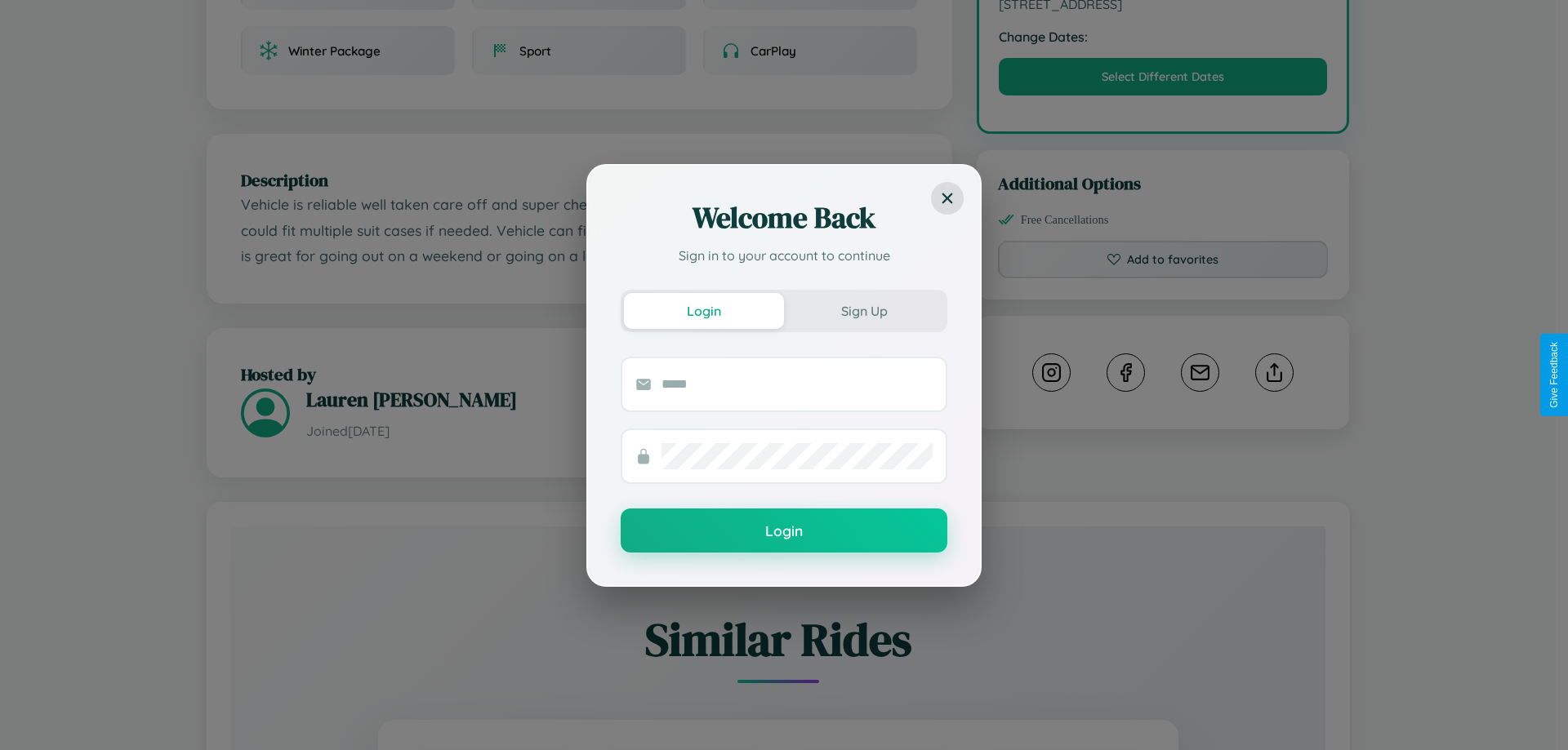
click at [1274, 375] on div "Welcome Back Sign in to your account to continue Login Sign Up Login" at bounding box center [784, 375] width 1568 height 750
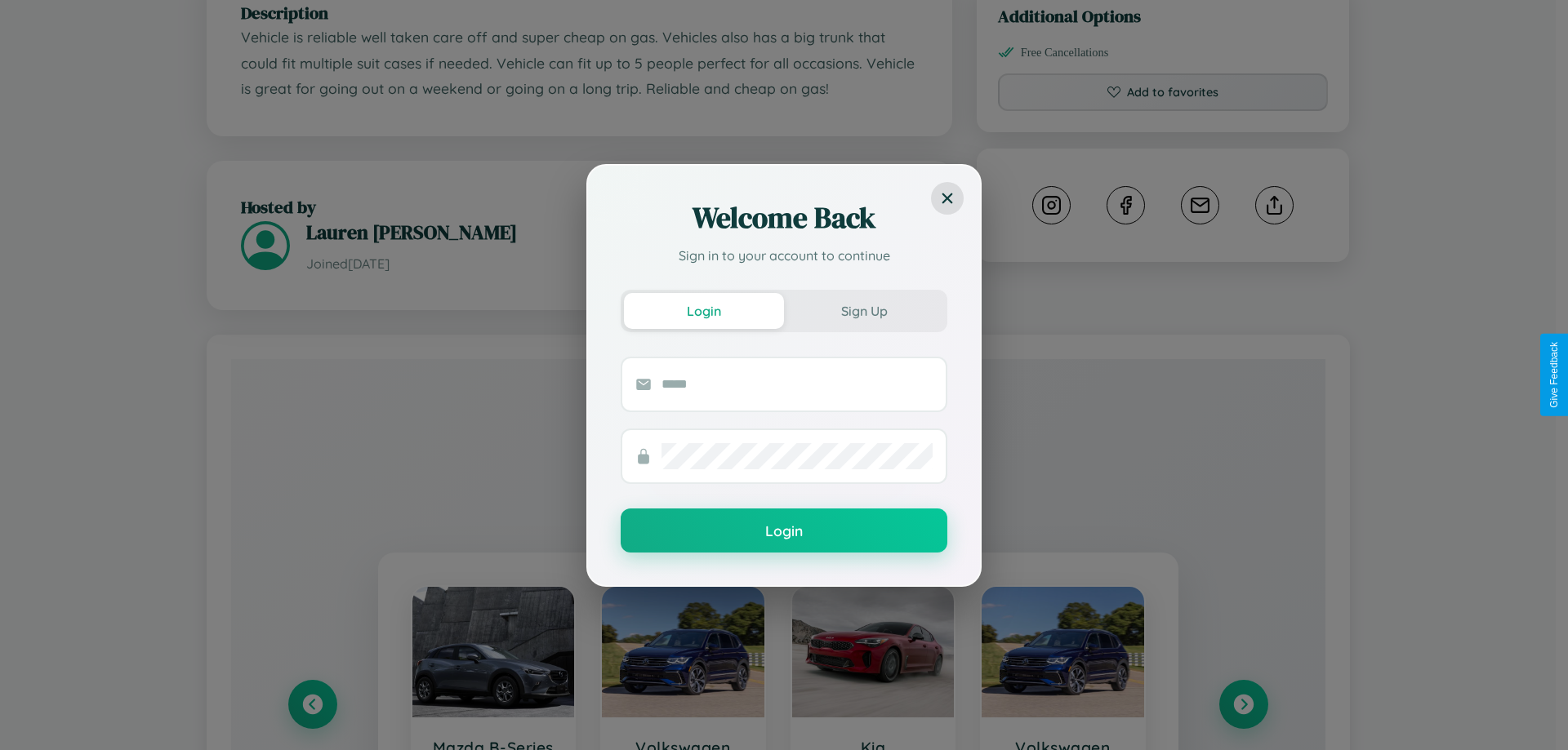
scroll to position [957, 0]
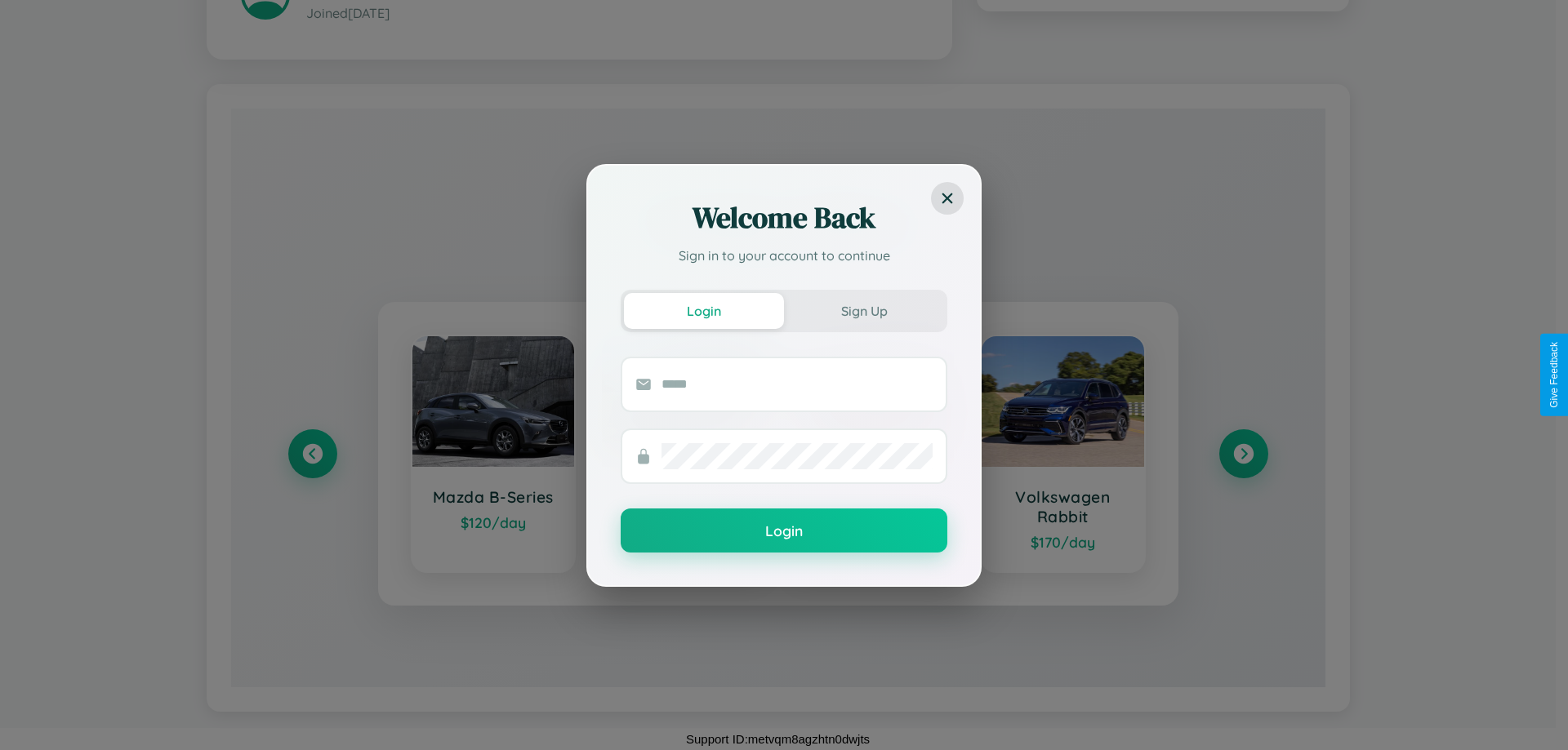
click at [1243, 453] on div "Welcome Back Sign in to your account to continue Login Sign Up Login" at bounding box center [784, 375] width 1568 height 750
click at [312, 453] on div "Welcome Back Sign in to your account to continue Login Sign Up Login" at bounding box center [784, 375] width 1568 height 750
click at [1243, 453] on div "Welcome Back Sign in to your account to continue Login Sign Up Login" at bounding box center [784, 375] width 1568 height 750
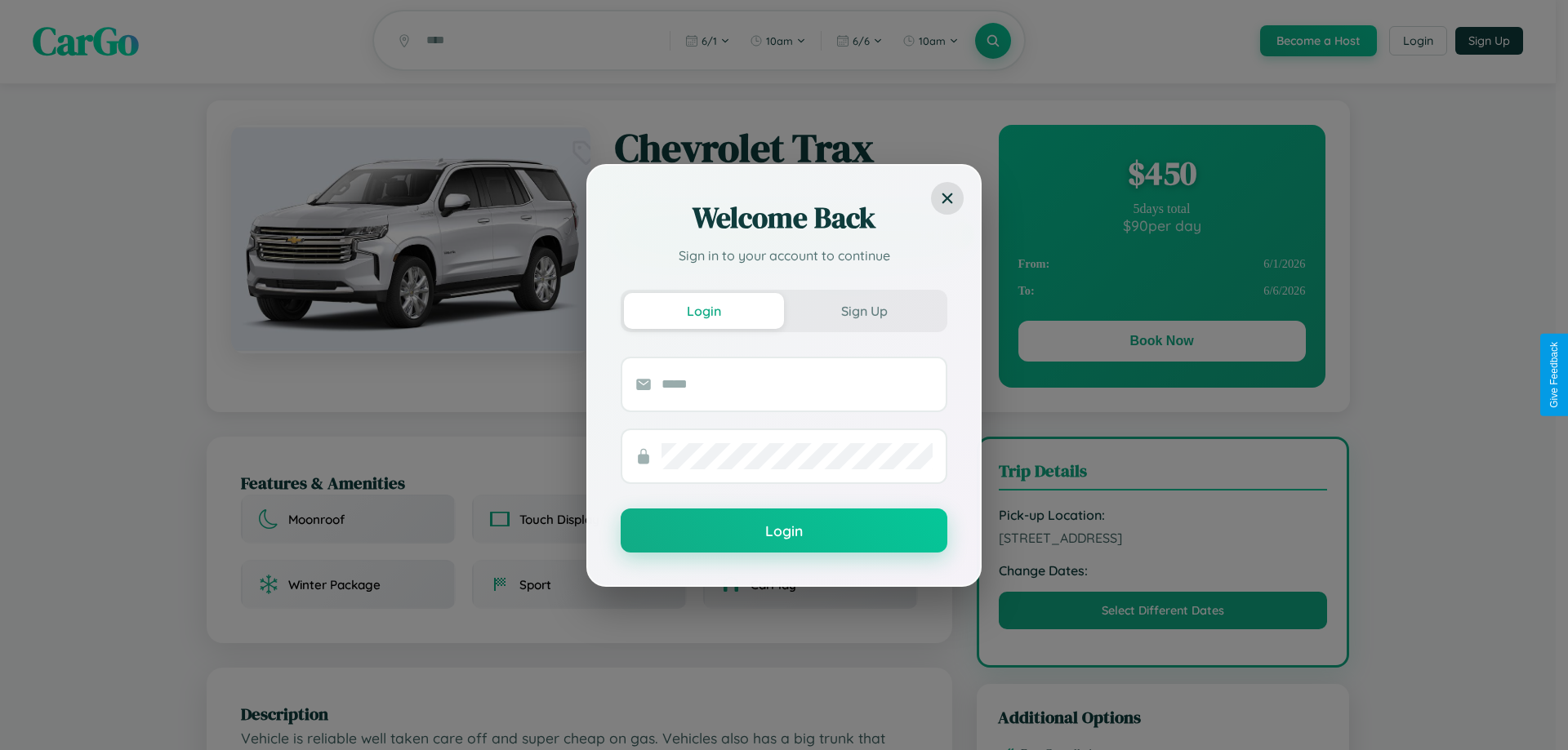
scroll to position [0, 0]
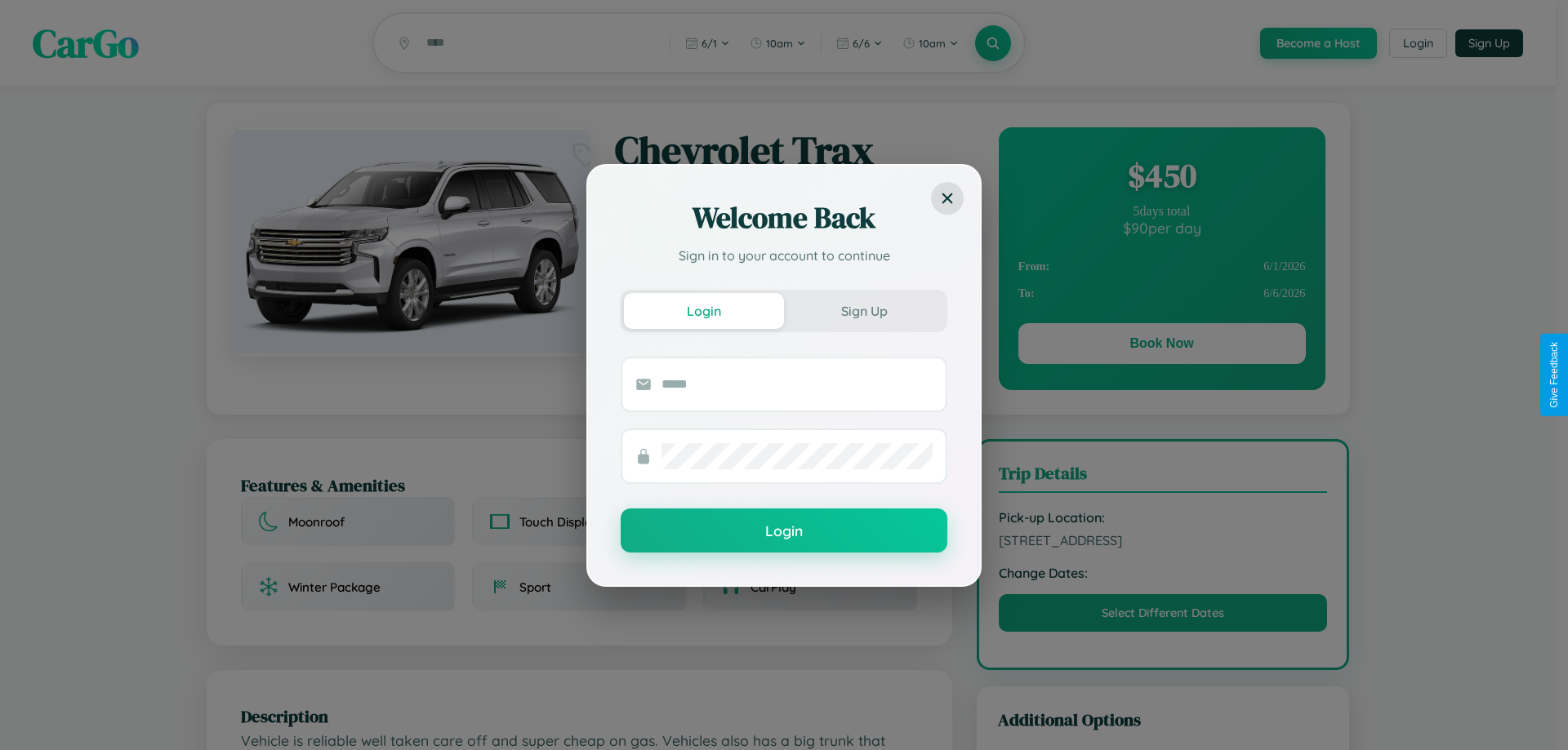
click at [1162, 346] on div "Welcome Back Sign in to your account to continue Login Sign Up Login" at bounding box center [784, 375] width 1568 height 750
